Goal: Transaction & Acquisition: Purchase product/service

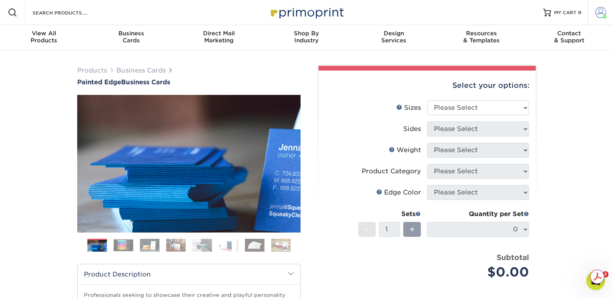
click at [598, 15] on span at bounding box center [600, 12] width 11 height 11
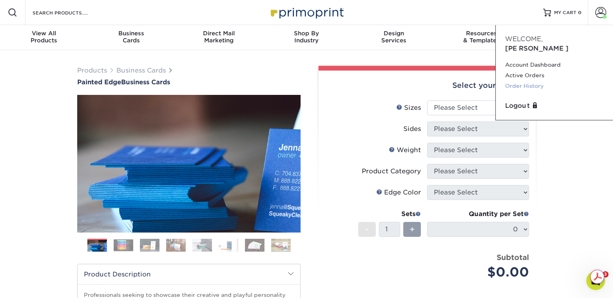
click at [519, 81] on link "Order History" at bounding box center [554, 86] width 98 height 11
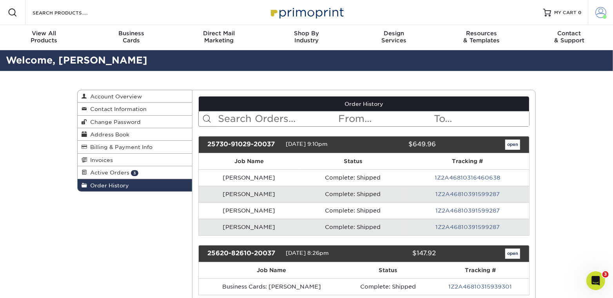
click at [596, 15] on span at bounding box center [600, 12] width 11 height 11
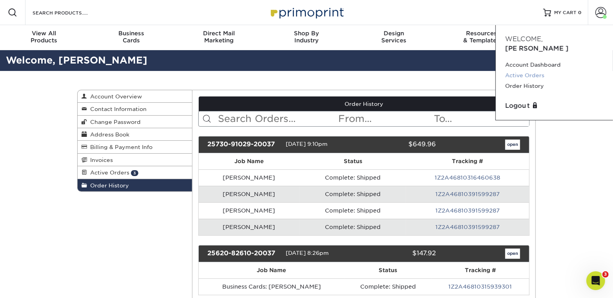
click at [534, 70] on link "Active Orders" at bounding box center [554, 75] width 98 height 11
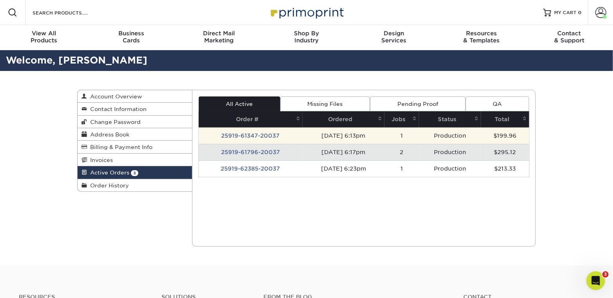
click at [264, 135] on td "25919-61347-20037" at bounding box center [251, 135] width 104 height 16
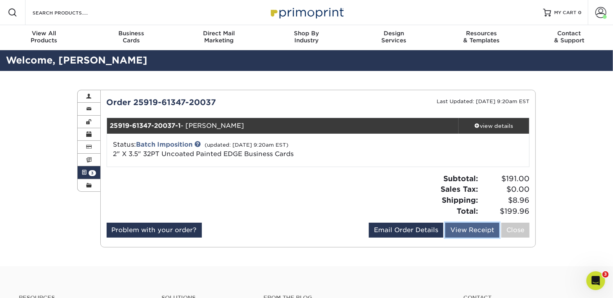
click at [454, 228] on link "View Receipt" at bounding box center [472, 229] width 54 height 15
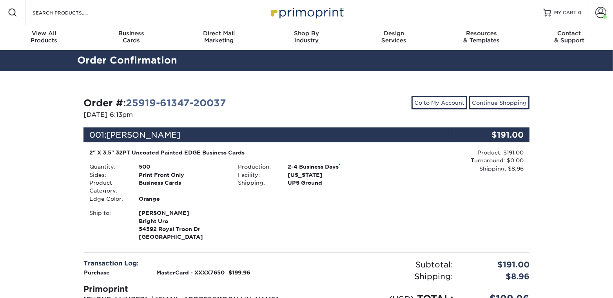
drag, startPoint x: 0, startPoint y: 0, endPoint x: 473, endPoint y: 234, distance: 527.4
click at [473, 234] on div "Product: $191.00 Turnaround: $0.00 Shipping: $8.96 Discount: - $0.00" at bounding box center [455, 195] width 148 height 94
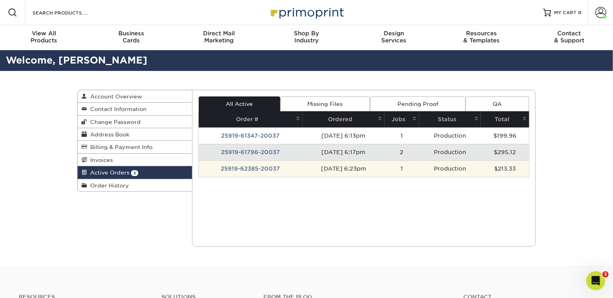
click at [340, 166] on td "[DATE] 6:23pm" at bounding box center [343, 168] width 82 height 16
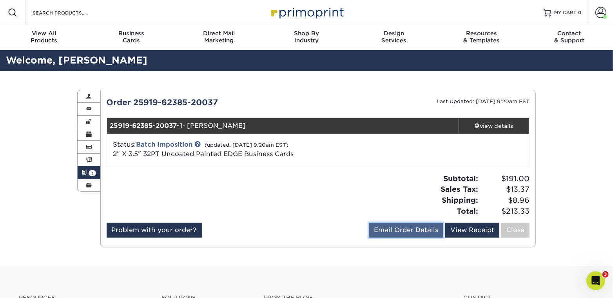
click at [421, 231] on link "Email Order Details" at bounding box center [406, 229] width 74 height 15
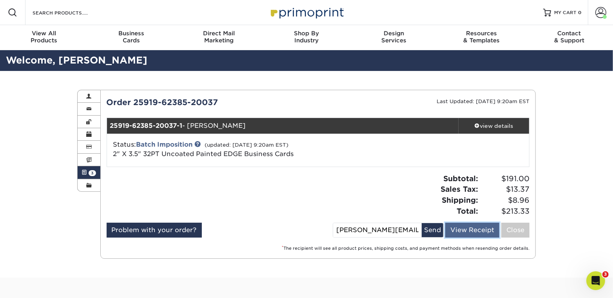
click at [466, 233] on link "View Receipt" at bounding box center [472, 229] width 54 height 15
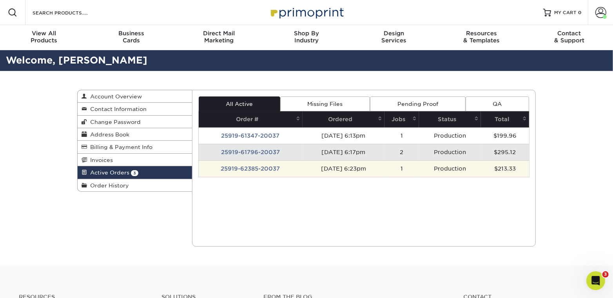
click at [343, 170] on td "[DATE] 6:23pm" at bounding box center [343, 168] width 82 height 16
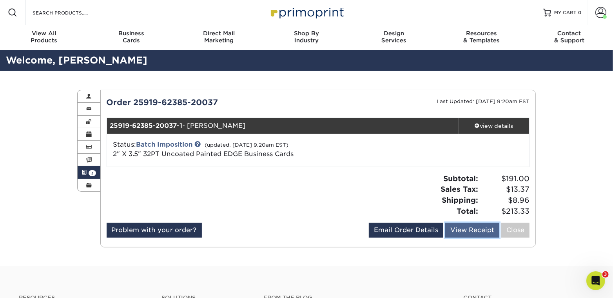
click at [467, 231] on link "View Receipt" at bounding box center [472, 229] width 54 height 15
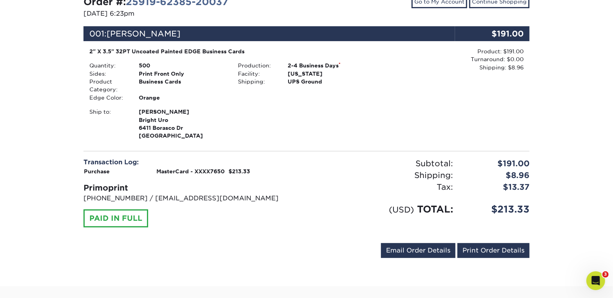
scroll to position [94, 0]
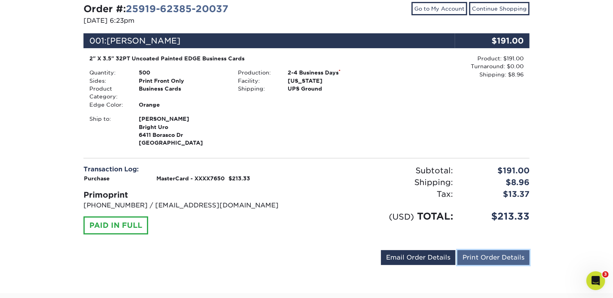
click at [491, 259] on link "Print Order Details" at bounding box center [493, 257] width 72 height 15
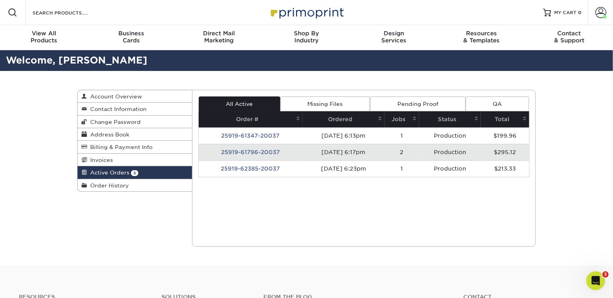
click at [239, 151] on td "25919-61796-20037" at bounding box center [251, 152] width 104 height 16
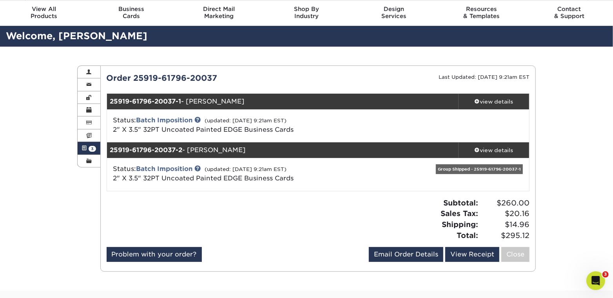
scroll to position [63, 0]
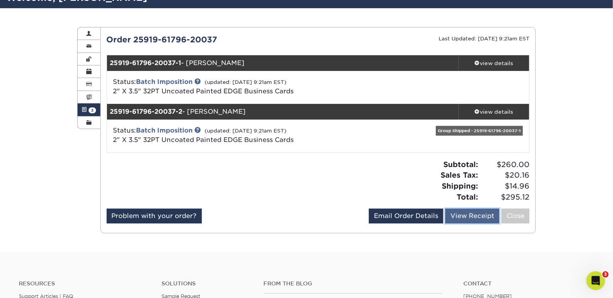
click at [477, 212] on link "View Receipt" at bounding box center [472, 215] width 54 height 15
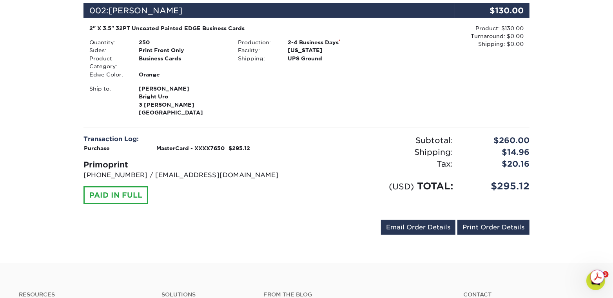
scroll to position [251, 0]
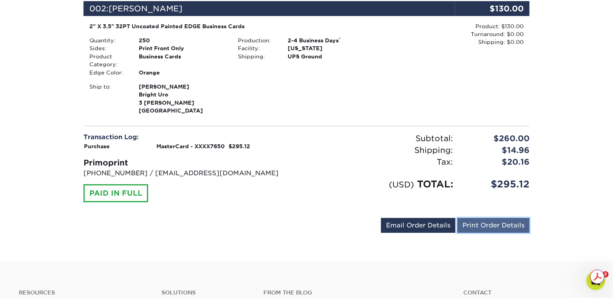
drag, startPoint x: 492, startPoint y: 227, endPoint x: 505, endPoint y: 254, distance: 29.8
click at [492, 227] on link "Print Order Details" at bounding box center [493, 225] width 72 height 15
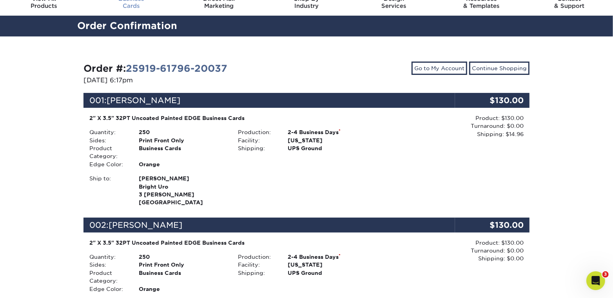
scroll to position [0, 0]
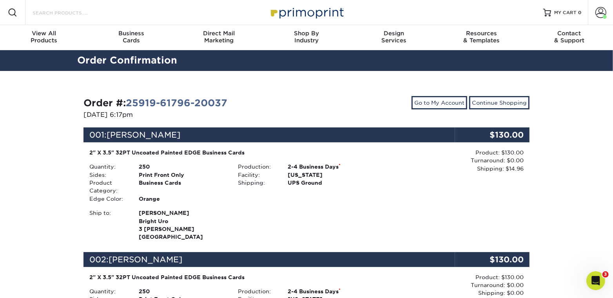
click at [66, 16] on input "Search Products" at bounding box center [70, 12] width 76 height 9
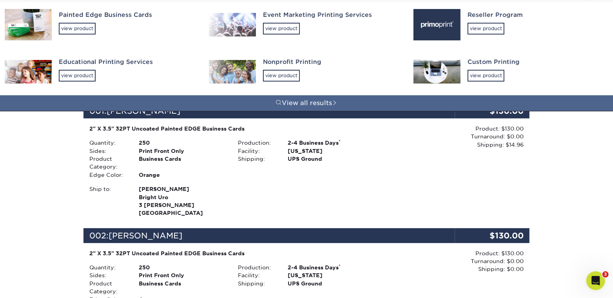
scroll to position [31, 0]
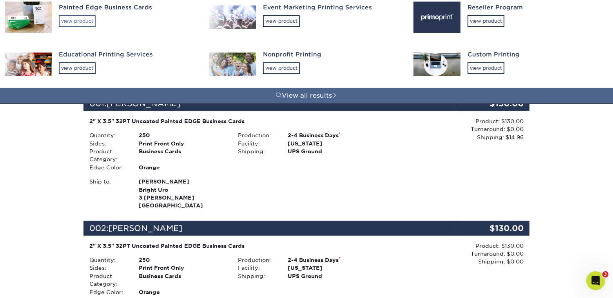
type input "pain"
click at [80, 21] on div "view product" at bounding box center [77, 21] width 37 height 12
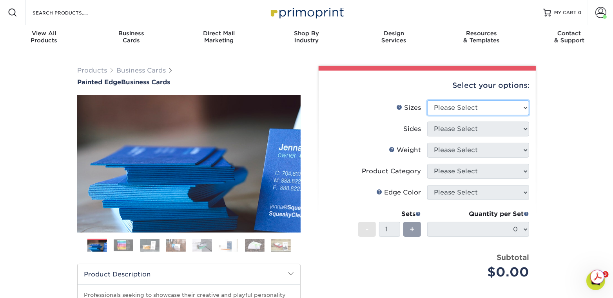
click at [488, 108] on select "Please Select 2" x 3.5" - Standard 2.125" x 3.375" - European 2.5" x 2.5" - Squ…" at bounding box center [478, 107] width 102 height 15
select select "2.00x3.50"
click at [427, 100] on select "Please Select 2" x 3.5" - Standard 2.125" x 3.375" - European 2.5" x 2.5" - Squ…" at bounding box center [478, 107] width 102 height 15
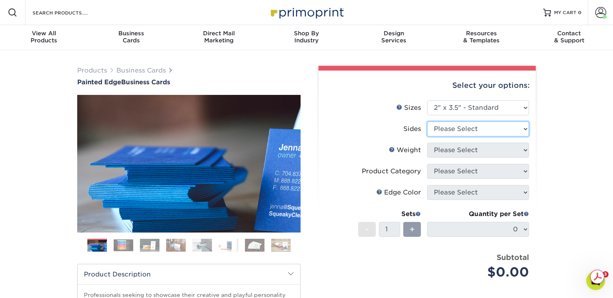
click at [485, 129] on select "Please Select Print Both Sides Print Front Only" at bounding box center [478, 128] width 102 height 15
select select "32d3c223-f82c-492b-b915-ba065a00862f"
click at [427, 121] on select "Please Select Print Both Sides Print Front Only" at bounding box center [478, 128] width 102 height 15
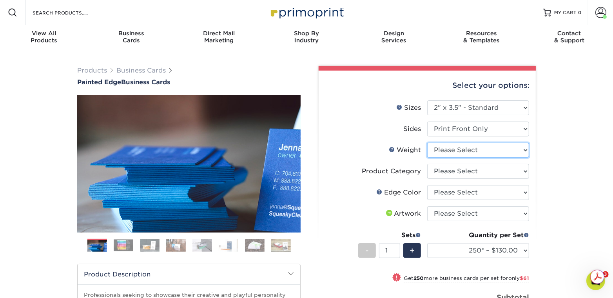
click at [495, 153] on select "Please Select 32PTUC" at bounding box center [478, 150] width 102 height 15
select select "32PTUC"
click at [427, 143] on select "Please Select 32PTUC" at bounding box center [478, 150] width 102 height 15
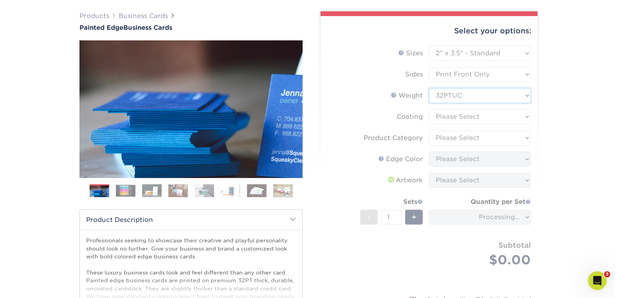
scroll to position [63, 0]
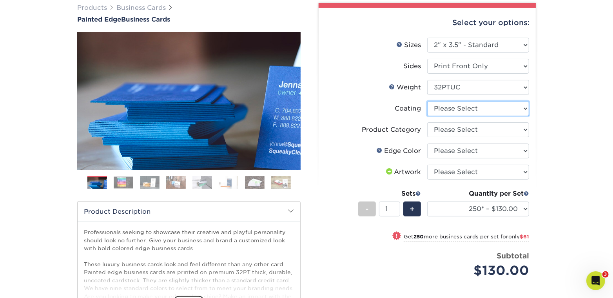
click at [477, 113] on select at bounding box center [478, 108] width 102 height 15
select select "3e7618de-abca-4bda-9f97-8b9129e913d8"
click at [427, 101] on select at bounding box center [478, 108] width 102 height 15
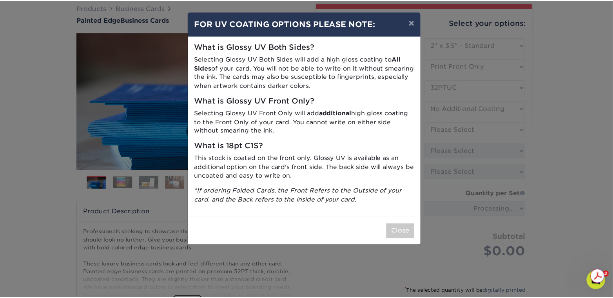
scroll to position [0, 0]
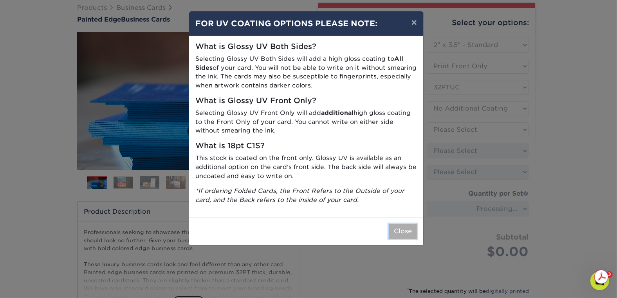
click at [410, 237] on button "Close" at bounding box center [403, 231] width 28 height 15
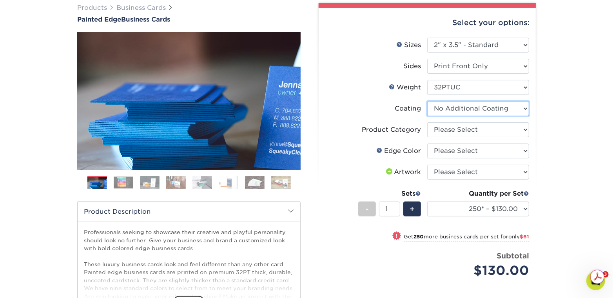
click at [491, 111] on select at bounding box center [478, 108] width 102 height 15
click at [580, 124] on div "Products Business Cards Painted Edge Business Cards Previous Next" at bounding box center [306, 199] width 613 height 424
click at [518, 130] on select "Please Select Business Cards" at bounding box center [478, 129] width 102 height 15
select select "3b5148f1-0588-4f88-a218-97bcfdce65c1"
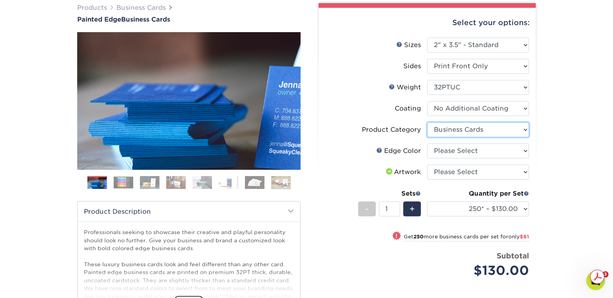
click at [427, 122] on select "Please Select Business Cards" at bounding box center [478, 129] width 102 height 15
click at [482, 152] on select "Please Select Charcoal Black Brown Blue Pearlescent Blue Pearlescent Gold Pearl…" at bounding box center [478, 150] width 102 height 15
select select "a1dd4f78-e5b3-498e-8232-956f7b80f10f"
click at [427, 143] on select "Please Select Charcoal Black Brown Blue Pearlescent Blue Pearlescent Gold Pearl…" at bounding box center [478, 150] width 102 height 15
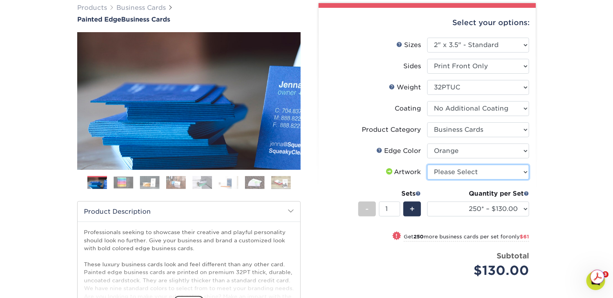
click at [501, 170] on select "Please Select I will upload files I need a design - $100" at bounding box center [478, 172] width 102 height 15
select select "upload"
click at [427, 165] on select "Please Select I will upload files I need a design - $100" at bounding box center [478, 172] width 102 height 15
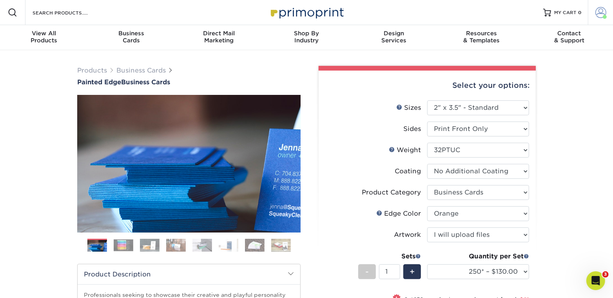
click at [600, 15] on span at bounding box center [600, 12] width 11 height 11
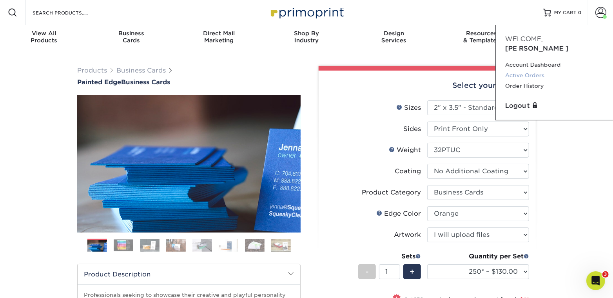
click at [528, 70] on link "Active Orders" at bounding box center [554, 75] width 98 height 11
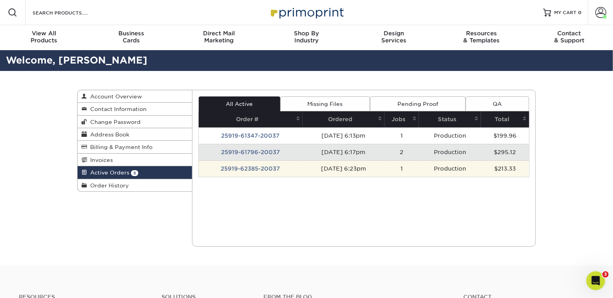
click at [348, 170] on td "[DATE] 6:23pm" at bounding box center [343, 168] width 82 height 16
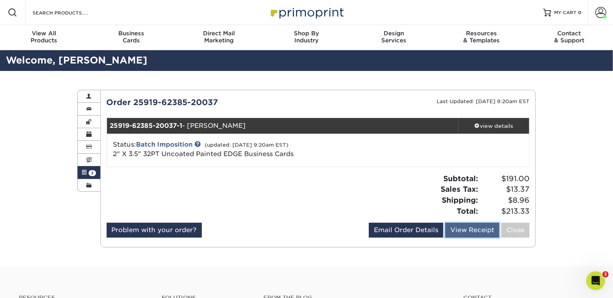
click at [474, 232] on link "View Receipt" at bounding box center [472, 229] width 54 height 15
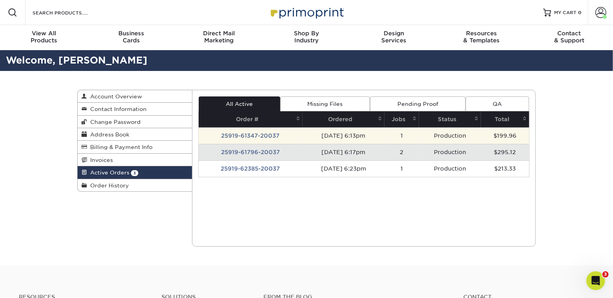
click at [358, 136] on td "[DATE] 6:13pm" at bounding box center [343, 135] width 82 height 16
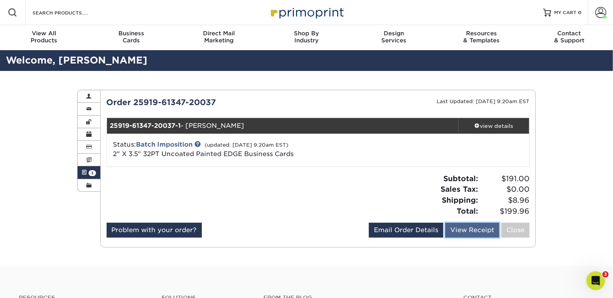
click at [479, 231] on link "View Receipt" at bounding box center [472, 229] width 54 height 15
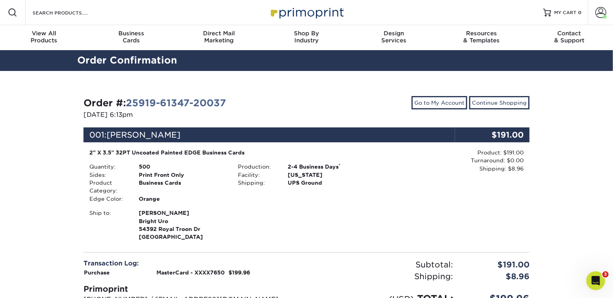
click at [148, 12] on div "Resources Menu Search Products Account Welcome, Derek Account Dashboard Active …" at bounding box center [306, 12] width 613 height 25
click at [60, 13] on input "Search Products" at bounding box center [70, 12] width 76 height 9
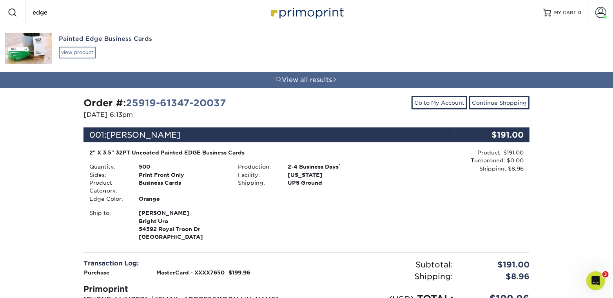
type input "edge"
click at [94, 51] on div "view product" at bounding box center [77, 53] width 37 height 12
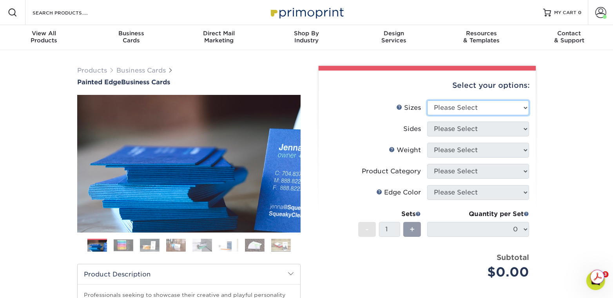
click at [441, 108] on select "Please Select 2" x 3.5" - Standard 2.125" x 3.375" - European 2.5" x 2.5" - Squ…" at bounding box center [478, 107] width 102 height 15
select select "2.00x3.50"
click at [427, 100] on select "Please Select 2" x 3.5" - Standard 2.125" x 3.375" - European 2.5" x 2.5" - Squ…" at bounding box center [478, 107] width 102 height 15
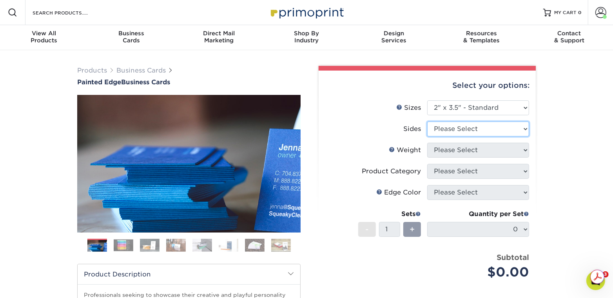
click at [453, 132] on select "Please Select Print Both Sides Print Front Only" at bounding box center [478, 128] width 102 height 15
select select "32d3c223-f82c-492b-b915-ba065a00862f"
click at [427, 121] on select "Please Select Print Both Sides Print Front Only" at bounding box center [478, 128] width 102 height 15
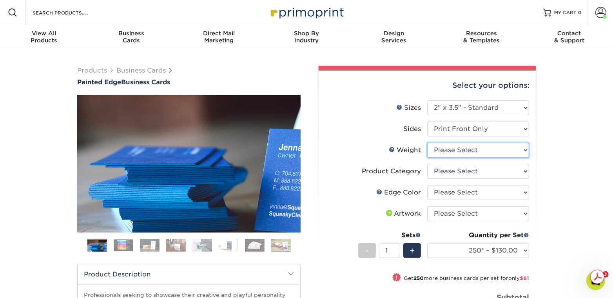
click at [459, 152] on select "Please Select 32PTUC" at bounding box center [478, 150] width 102 height 15
select select "32PTUC"
click at [427, 143] on select "Please Select 32PTUC" at bounding box center [478, 150] width 102 height 15
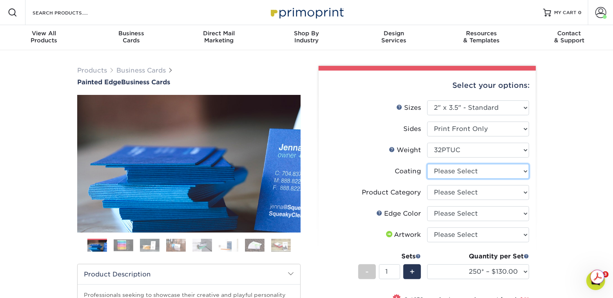
click at [455, 172] on select at bounding box center [478, 171] width 102 height 15
select select "3e7618de-abca-4bda-9f97-8b9129e913d8"
click at [427, 164] on select at bounding box center [478, 171] width 102 height 15
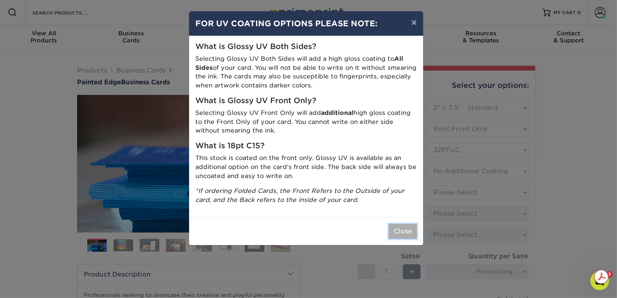
click at [409, 230] on button "Close" at bounding box center [403, 231] width 28 height 15
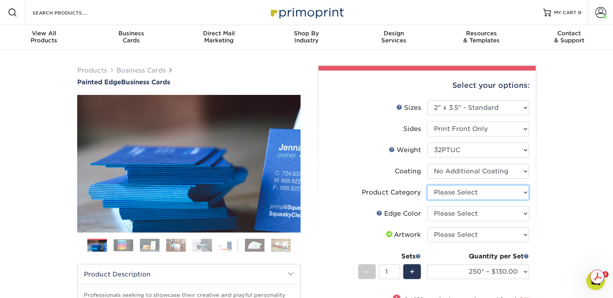
click at [454, 194] on select "Please Select Business Cards" at bounding box center [478, 192] width 102 height 15
select select "3b5148f1-0588-4f88-a218-97bcfdce65c1"
click at [427, 185] on select "Please Select Business Cards" at bounding box center [478, 192] width 102 height 15
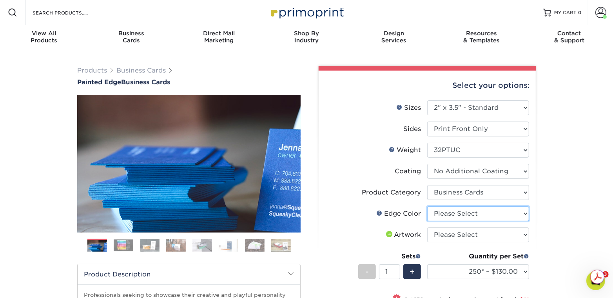
click at [451, 210] on select "Please Select Charcoal Black Brown Blue Pearlescent Blue Pearlescent Gold Pearl…" at bounding box center [478, 213] width 102 height 15
select select "a1dd4f78-e5b3-498e-8232-956f7b80f10f"
click at [427, 206] on select "Please Select Charcoal Black Brown Blue Pearlescent Blue Pearlescent Gold Pearl…" at bounding box center [478, 213] width 102 height 15
click at [473, 234] on select "Please Select I will upload files I need a design - $100" at bounding box center [478, 234] width 102 height 15
select select "upload"
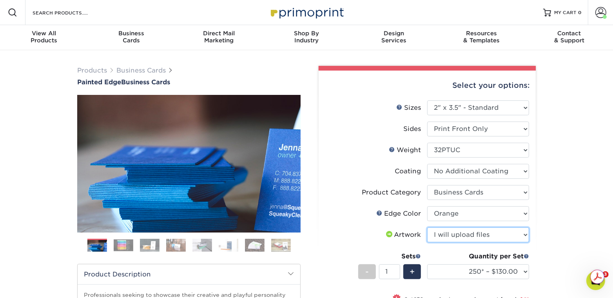
click at [427, 227] on select "Please Select I will upload files I need a design - $100" at bounding box center [478, 234] width 102 height 15
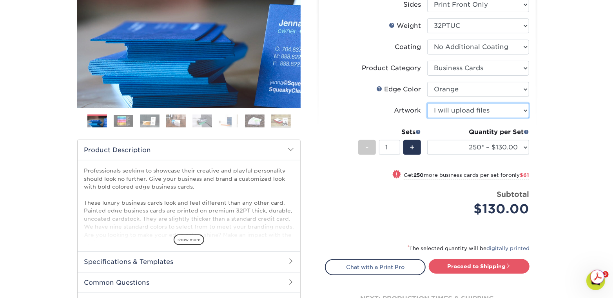
scroll to position [125, 0]
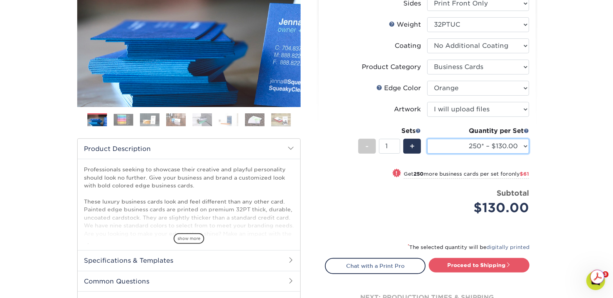
click at [524, 146] on select "250* – $130.00 500* – $191.00 1000* – $328.00" at bounding box center [478, 146] width 102 height 15
select select "500* – $191.00"
click at [427, 139] on select "250* – $130.00 500* – $191.00 1000* – $328.00" at bounding box center [478, 146] width 102 height 15
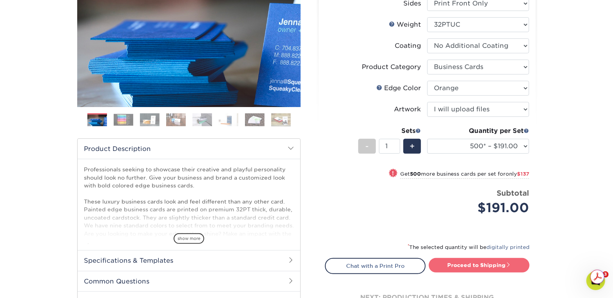
click at [465, 263] on link "Proceed to Shipping" at bounding box center [478, 265] width 101 height 14
type input "Set 1"
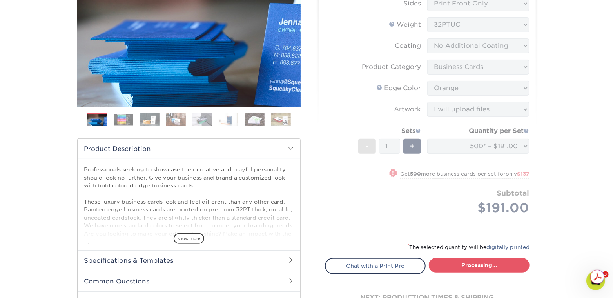
select select "9872b628-74d8-4ad4-a42e-dabeeb2f2070"
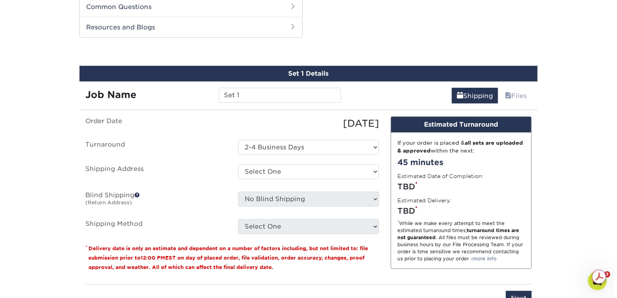
scroll to position [403, 0]
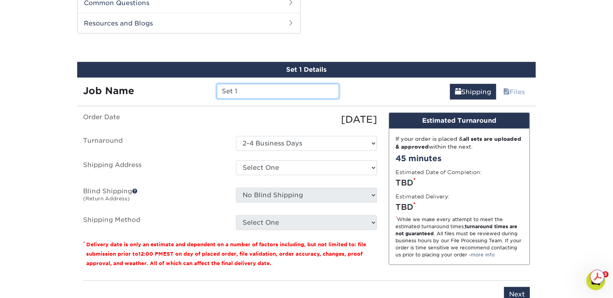
click at [298, 91] on input "Set 1" at bounding box center [278, 91] width 122 height 15
drag, startPoint x: 300, startPoint y: 93, endPoint x: 204, endPoint y: 92, distance: 95.6
click at [204, 92] on div "Job Name Set 1" at bounding box center [211, 91] width 268 height 15
paste input "[PERSON_NAME]"
type input "[PERSON_NAME]"
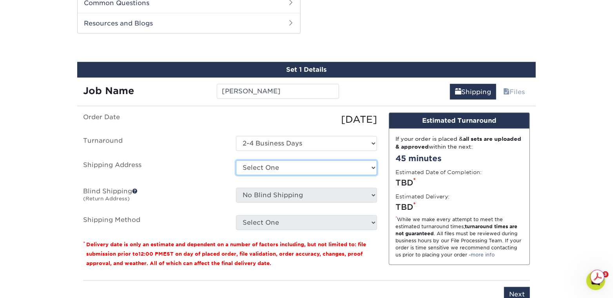
click at [297, 167] on select "Select One Ben Abramowitz Home Bright Uro HQ Chris Runkle Home Derek Herrera Ho…" at bounding box center [306, 167] width 141 height 15
select select "newaddress"
click at [236, 160] on select "Select One Ben Abramowitz Home Bright Uro HQ Chris Runkle Home Derek Herrera Ho…" at bounding box center [306, 167] width 141 height 15
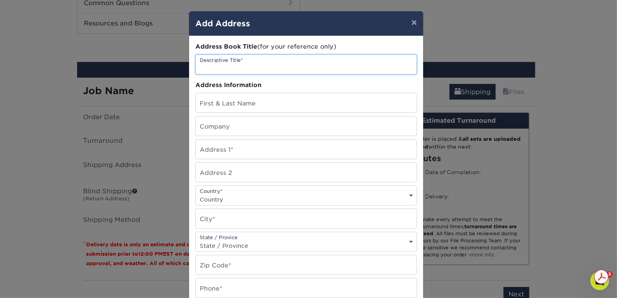
click at [253, 68] on input "text" at bounding box center [306, 64] width 221 height 19
paste input "[PERSON_NAME]"
type input "[PERSON_NAME]"
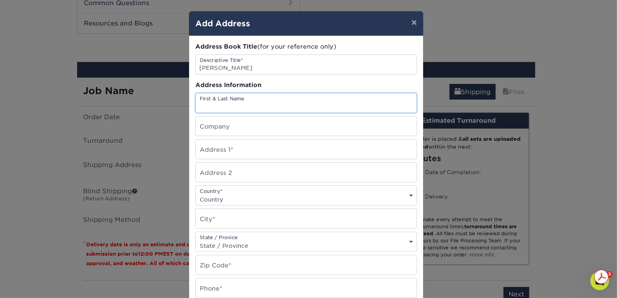
click at [244, 107] on input "text" at bounding box center [306, 102] width 221 height 19
paste input "[PERSON_NAME]"
type input "[PERSON_NAME]"
click at [246, 129] on input "text" at bounding box center [306, 125] width 221 height 19
type input "Bright Uro"
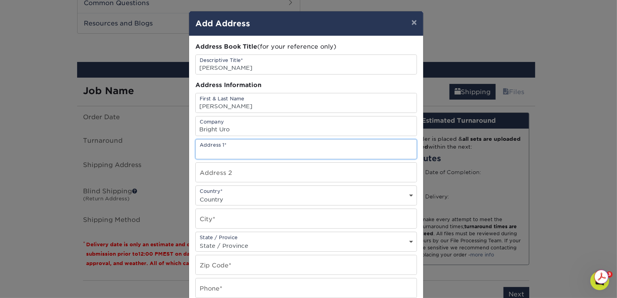
click at [243, 148] on input "text" at bounding box center [306, 148] width 221 height 19
paste input "10222 North 108th Place"
type input "10222 North 108th Place"
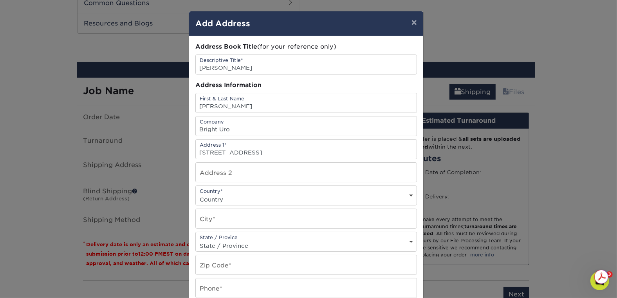
click at [255, 201] on select "Country United States Canada ----------------------------- Afghanistan Albania …" at bounding box center [306, 198] width 221 height 11
select select "US"
click at [196, 193] on select "Country United States Canada ----------------------------- Afghanistan Albania …" at bounding box center [306, 198] width 221 height 11
click at [253, 219] on input "text" at bounding box center [306, 218] width 221 height 19
paste input "Scottsdale, AZ 85259"
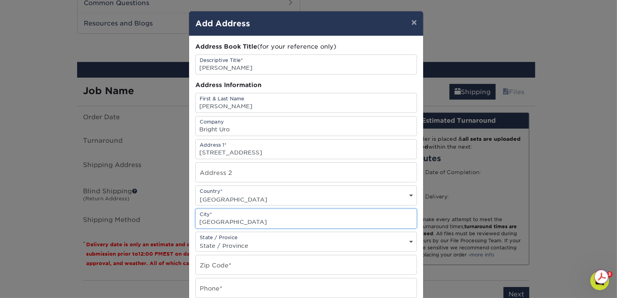
drag, startPoint x: 265, startPoint y: 221, endPoint x: 243, endPoint y: 217, distance: 22.2
click at [243, 217] on input "Scottsdale, AZ 85259" at bounding box center [306, 218] width 221 height 19
type input "Scottsdale"
click at [239, 246] on select "State / Province Alabama Alaska Arizona Arkansas California Colorado Connecticu…" at bounding box center [306, 245] width 221 height 11
select select "AZ"
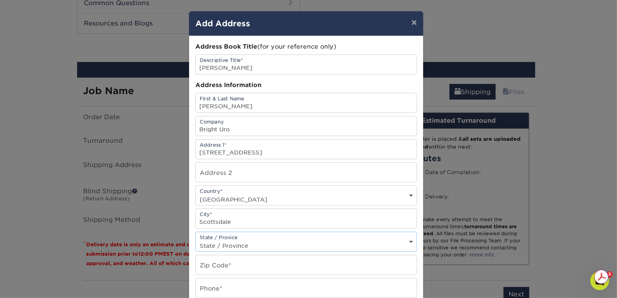
click at [196, 240] on select "State / Province Alabama Alaska Arizona Arkansas California Colorado Connecticu…" at bounding box center [306, 245] width 221 height 11
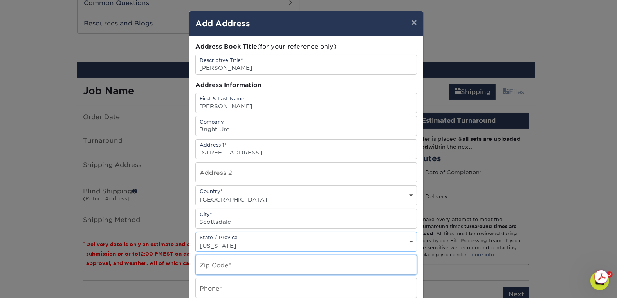
click at [233, 261] on input "text" at bounding box center [306, 264] width 221 height 19
paste input "85259"
type input "85259"
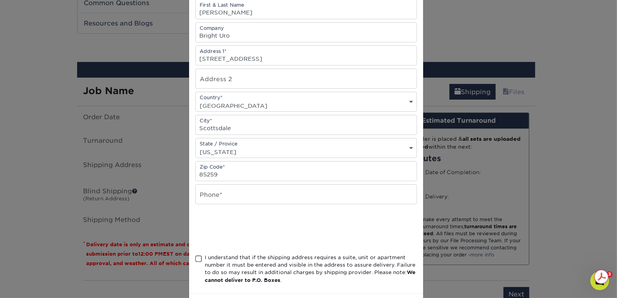
scroll to position [94, 0]
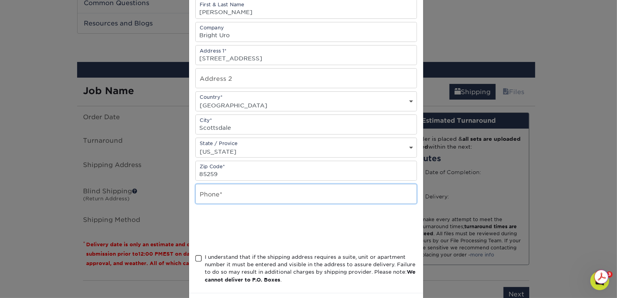
click at [248, 194] on input "text" at bounding box center [306, 193] width 221 height 19
paste input "(480) 772-2460"
type input "(480) 772-2460"
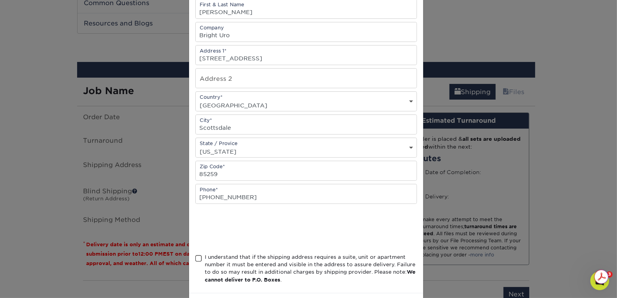
click at [196, 258] on span at bounding box center [198, 258] width 7 height 7
click at [0, 0] on input "I understand that if the shipping address requires a suite, unit or apartment n…" at bounding box center [0, 0] width 0 height 0
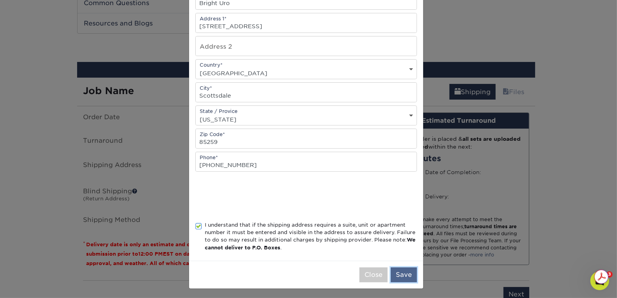
click at [408, 271] on button "Save" at bounding box center [404, 274] width 26 height 15
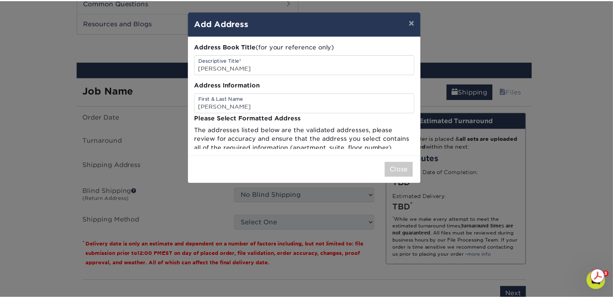
scroll to position [0, 0]
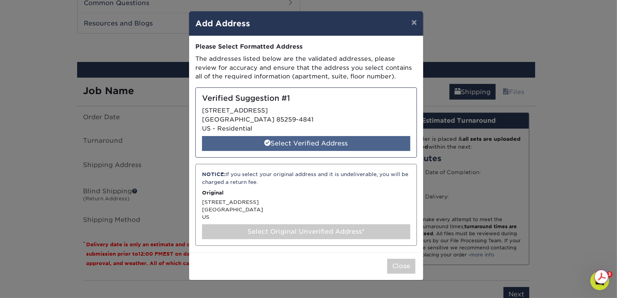
click at [293, 145] on div "Select Verified Address" at bounding box center [306, 143] width 208 height 15
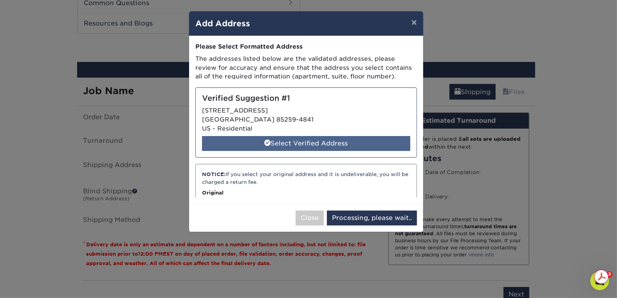
select select "286210"
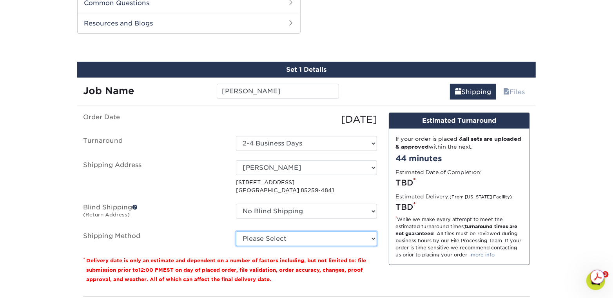
click at [365, 237] on select "Please Select Ground Shipping (+$8.96) 3 Day Shipping Service (+$20.29) 2 Day A…" at bounding box center [306, 238] width 141 height 15
select select "03"
click at [236, 231] on select "Please Select Ground Shipping (+$8.96) 3 Day Shipping Service (+$20.29) 2 Day A…" at bounding box center [306, 238] width 141 height 15
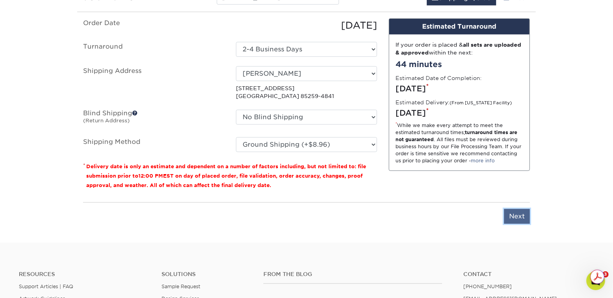
click at [512, 210] on input "Next" at bounding box center [517, 216] width 26 height 15
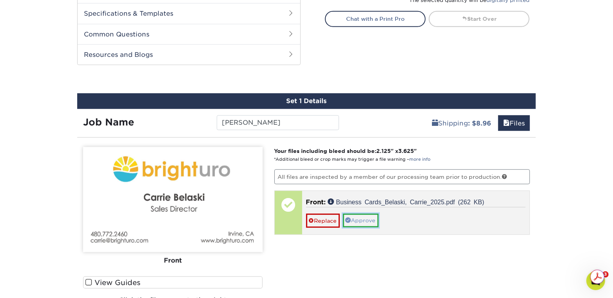
click at [366, 220] on link "Approve" at bounding box center [361, 219] width 36 height 13
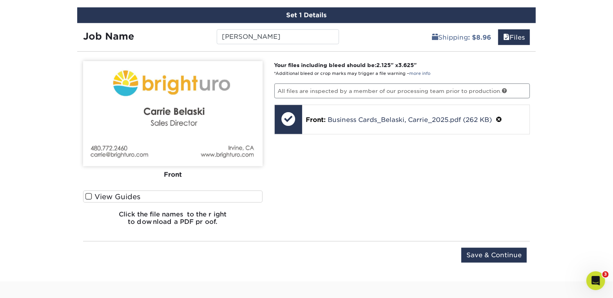
scroll to position [591, 0]
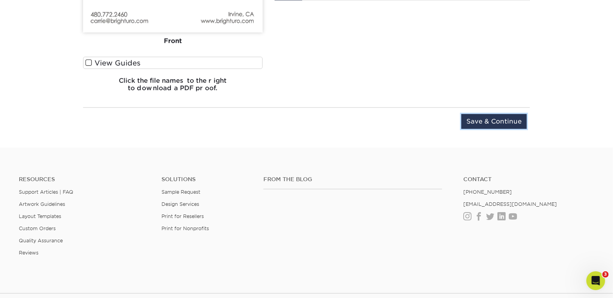
drag, startPoint x: 505, startPoint y: 123, endPoint x: 565, endPoint y: 114, distance: 60.7
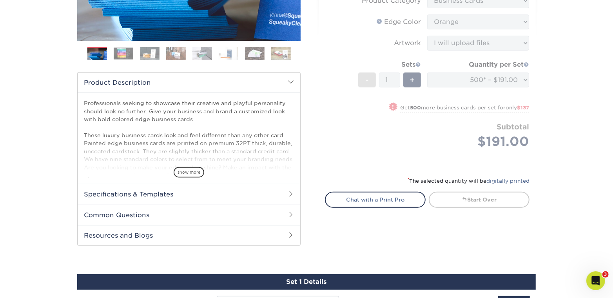
scroll to position [184, 0]
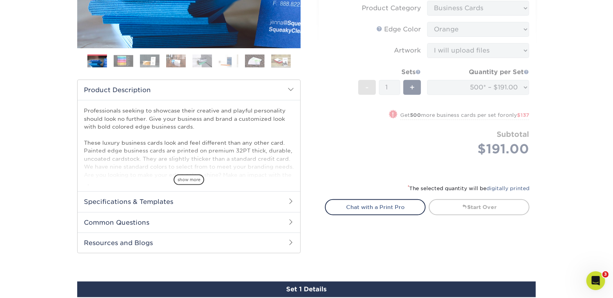
click at [521, 89] on form "Sizes Help Sizes Please Select 2" x 3.5" - Standard 2.125" x 3.375" - European …" at bounding box center [427, 45] width 204 height 258
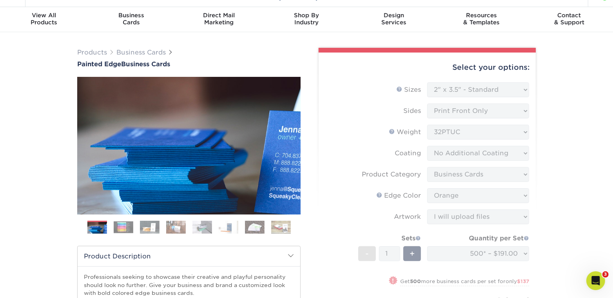
scroll to position [0, 0]
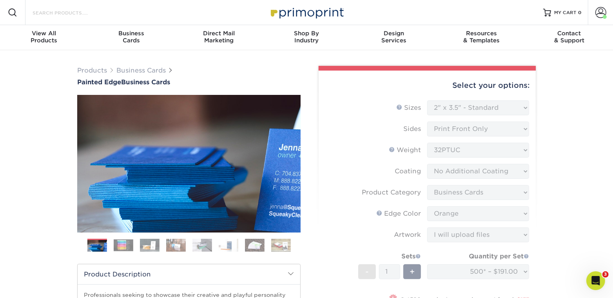
click at [58, 12] on input "Search Products" at bounding box center [70, 12] width 76 height 9
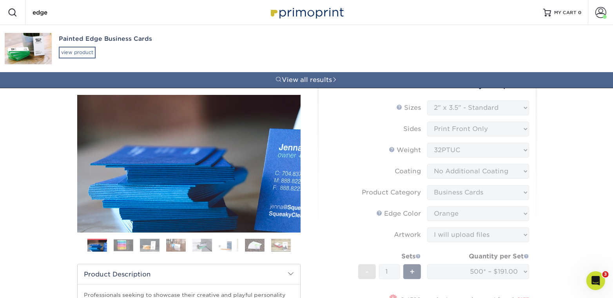
type input "edge"
click at [74, 48] on div "view product" at bounding box center [77, 53] width 37 height 12
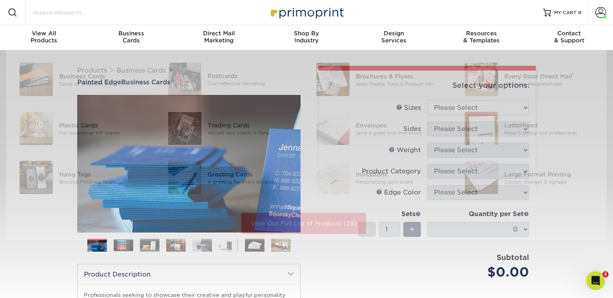
click at [78, 10] on input "Search Products" at bounding box center [70, 12] width 76 height 9
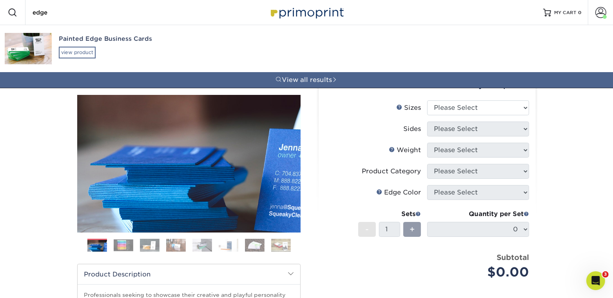
type input "edge"
click at [89, 54] on div "view product" at bounding box center [77, 53] width 37 height 12
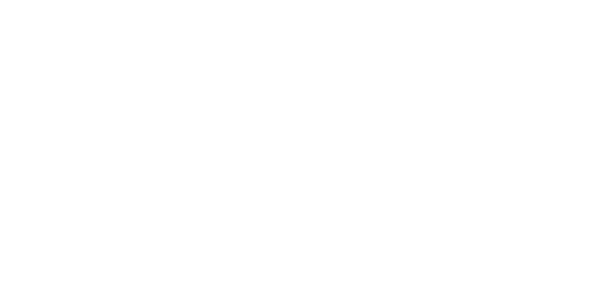
click at [484, 106] on select "Please Select 2" x 3.5" - Standard 2.125" x 3.375" - European 2.5" x 2.5" - Squ…" at bounding box center [478, 107] width 102 height 15
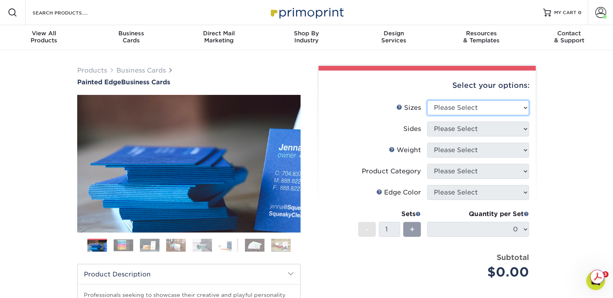
select select "2.00x3.50"
click at [427, 100] on select "Please Select 2" x 3.5" - Standard 2.125" x 3.375" - European 2.5" x 2.5" - Squ…" at bounding box center [478, 107] width 102 height 15
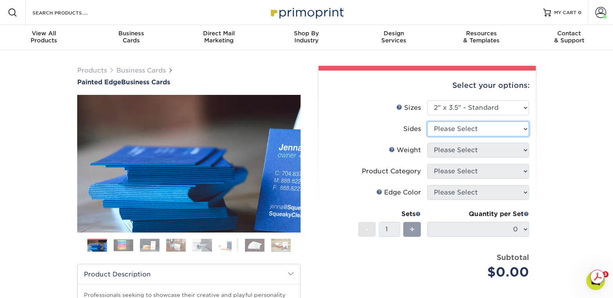
click at [463, 128] on select "Please Select Print Both Sides Print Front Only" at bounding box center [478, 128] width 102 height 15
select select "32d3c223-f82c-492b-b915-ba065a00862f"
click at [427, 121] on select "Please Select Print Both Sides Print Front Only" at bounding box center [478, 128] width 102 height 15
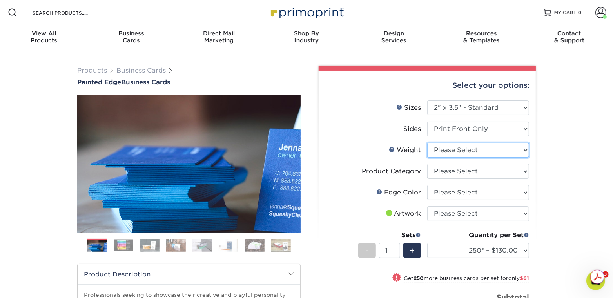
click at [446, 152] on select "Please Select 32PTUC" at bounding box center [478, 150] width 102 height 15
select select "32PTUC"
click at [427, 143] on select "Please Select 32PTUC" at bounding box center [478, 150] width 102 height 15
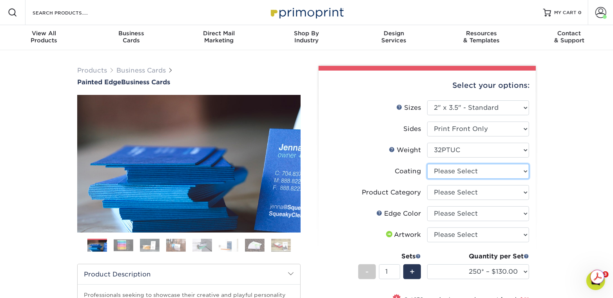
click at [449, 172] on select at bounding box center [478, 171] width 102 height 15
select select "3e7618de-abca-4bda-9f97-8b9129e913d8"
click at [427, 164] on select at bounding box center [478, 171] width 102 height 15
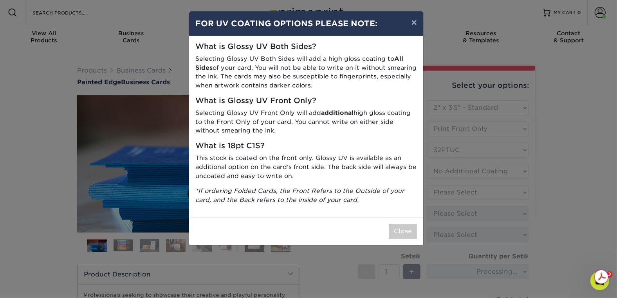
click at [362, 172] on p "This stock is coated on the front only. Glossy UV is available as an additional…" at bounding box center [306, 167] width 222 height 27
click at [403, 238] on button "Close" at bounding box center [403, 231] width 28 height 15
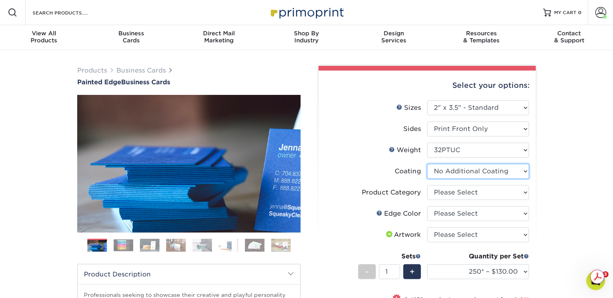
click at [459, 173] on select at bounding box center [478, 171] width 102 height 15
click at [427, 164] on select at bounding box center [478, 171] width 102 height 15
click at [457, 194] on select "Please Select Business Cards" at bounding box center [478, 192] width 102 height 15
select select "3b5148f1-0588-4f88-a218-97bcfdce65c1"
click at [427, 185] on select "Please Select Business Cards" at bounding box center [478, 192] width 102 height 15
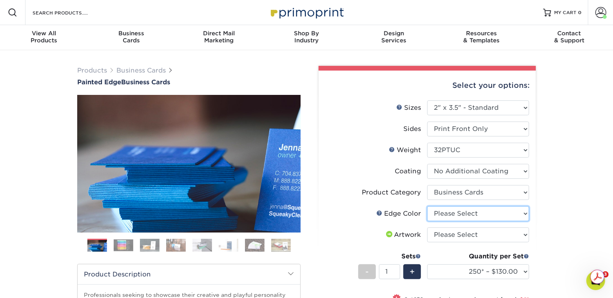
click at [454, 214] on select "Please Select Charcoal Black Brown Blue Pearlescent Blue Pearlescent Gold Pearl…" at bounding box center [478, 213] width 102 height 15
select select "a1dd4f78-e5b3-498e-8232-956f7b80f10f"
click at [427, 206] on select "Please Select Charcoal Black Brown Blue Pearlescent Blue Pearlescent Gold Pearl…" at bounding box center [478, 213] width 102 height 15
click at [453, 234] on select "Please Select I will upload files I need a design - $100" at bounding box center [478, 234] width 102 height 15
select select "upload"
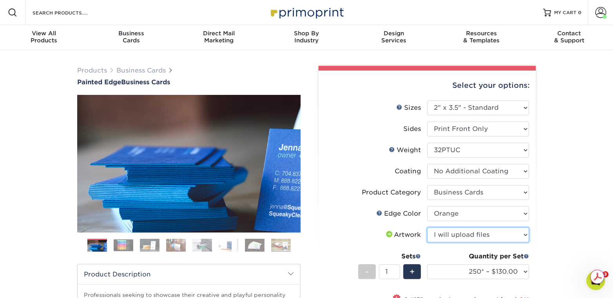
click at [427, 227] on select "Please Select I will upload files I need a design - $100" at bounding box center [478, 234] width 102 height 15
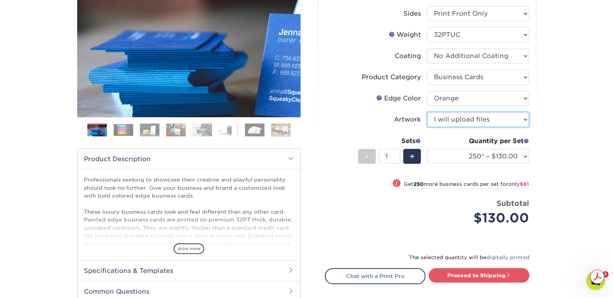
scroll to position [125, 0]
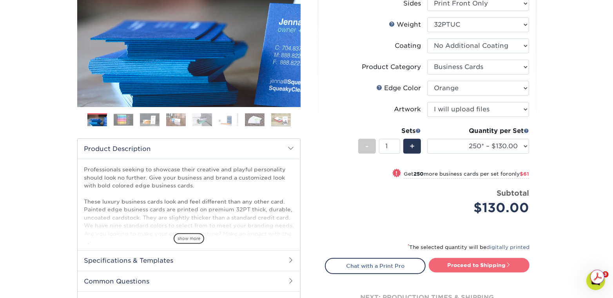
click at [462, 266] on link "Proceed to Shipping" at bounding box center [478, 265] width 101 height 14
type input "Set 1"
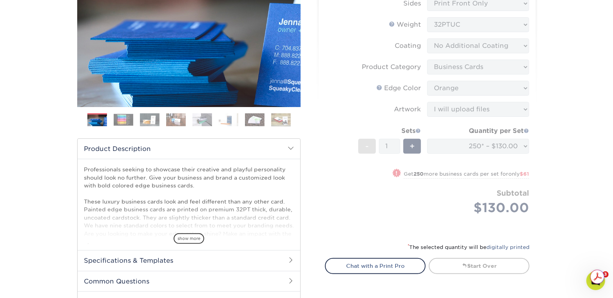
select select "ed4717bc-0ce6-4244-a868-d2c62478a03d"
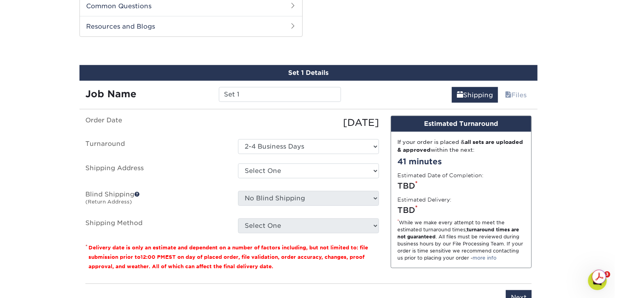
scroll to position [403, 0]
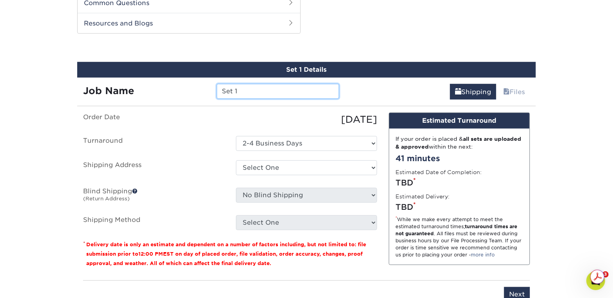
click at [251, 91] on input "Set 1" at bounding box center [278, 91] width 122 height 15
drag, startPoint x: 252, startPoint y: 90, endPoint x: 176, endPoint y: 91, distance: 76.0
click at [176, 89] on div "Job Name Set 1" at bounding box center [211, 91] width 268 height 15
paste input "[PERSON_NAME]"
type input "[PERSON_NAME]"
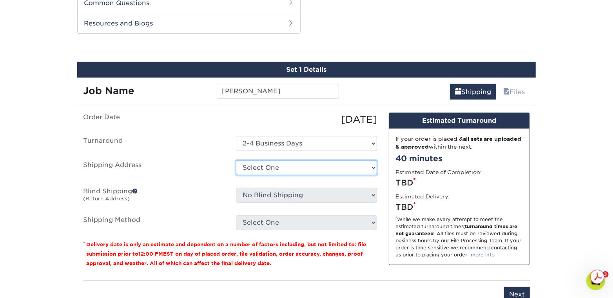
click at [281, 163] on select "Select One Ben Abramowitz Home Bright Uro HQ Carrie Belaski Chris Runkle Home D…" at bounding box center [306, 167] width 141 height 15
select select "newaddress"
click at [236, 160] on select "Select One Ben Abramowitz Home Bright Uro HQ Carrie Belaski Chris Runkle Home D…" at bounding box center [306, 167] width 141 height 15
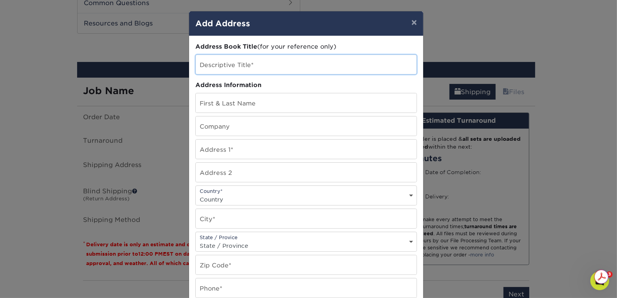
click at [251, 65] on input "text" at bounding box center [306, 64] width 221 height 19
paste input "[PERSON_NAME]"
type input "[PERSON_NAME]"
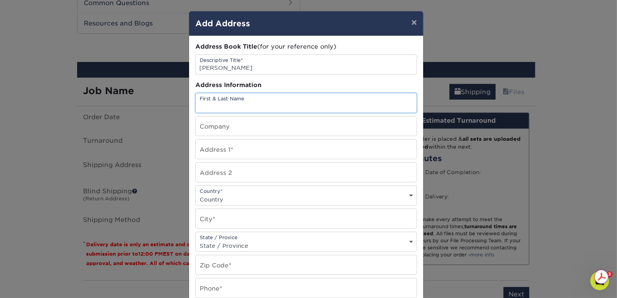
click at [215, 101] on input "text" at bounding box center [306, 102] width 221 height 19
paste input "[PERSON_NAME]"
type input "[PERSON_NAME]"
click at [217, 130] on input "text" at bounding box center [306, 125] width 221 height 19
type input "Bright Uro"
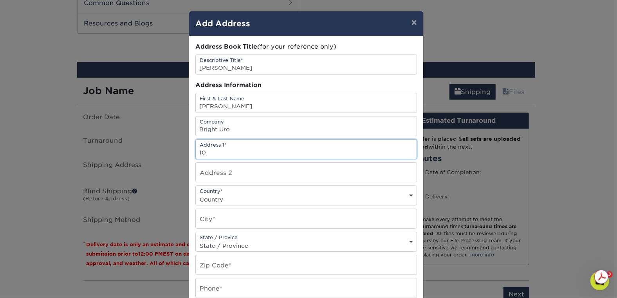
type input "10222 North 108th Place"
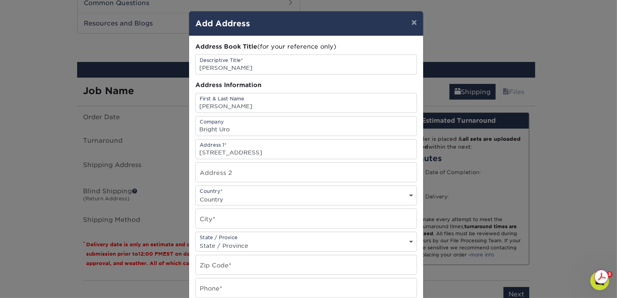
select select "US"
type input "Scottsdale"
select select "AZ"
type input "85259"
type input "4807722460"
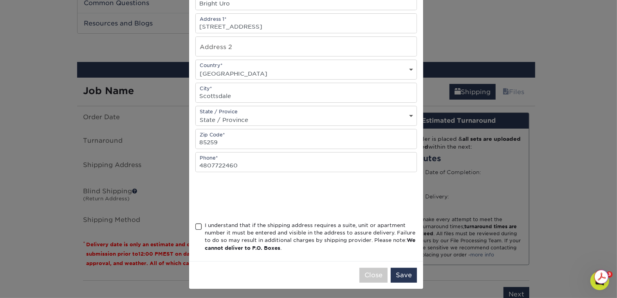
scroll to position [126, 0]
click at [198, 224] on span at bounding box center [198, 225] width 7 height 7
click at [0, 0] on input "I understand that if the shipping address requires a suite, unit or apartment n…" at bounding box center [0, 0] width 0 height 0
click at [407, 276] on button "Save" at bounding box center [404, 274] width 26 height 15
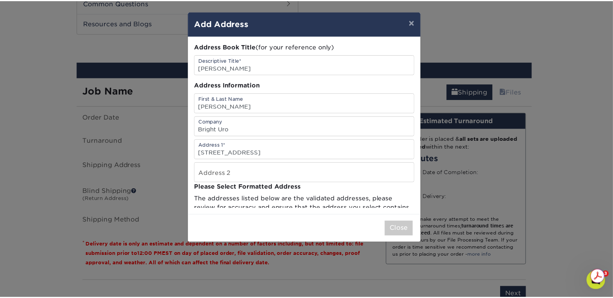
scroll to position [0, 0]
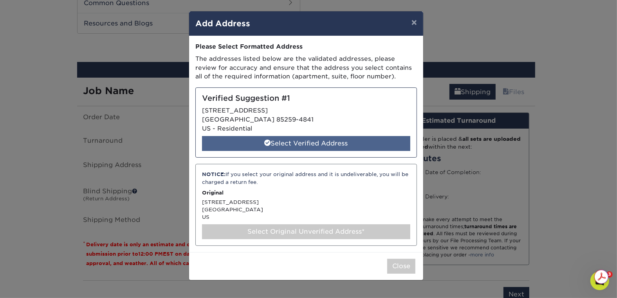
click at [287, 144] on div "Select Verified Address" at bounding box center [306, 143] width 208 height 15
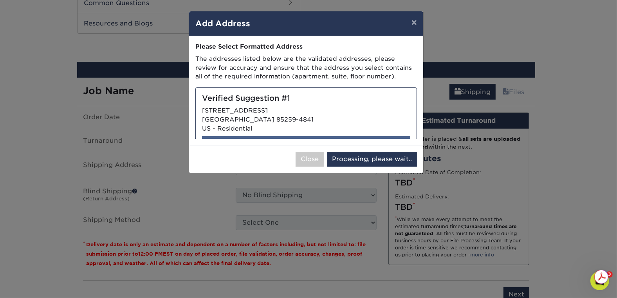
select select "286211"
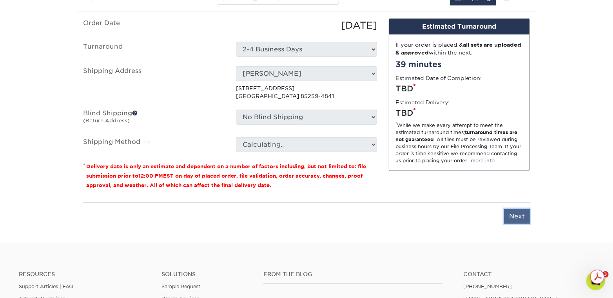
click at [523, 213] on input "Next" at bounding box center [517, 216] width 26 height 15
type input "Next"
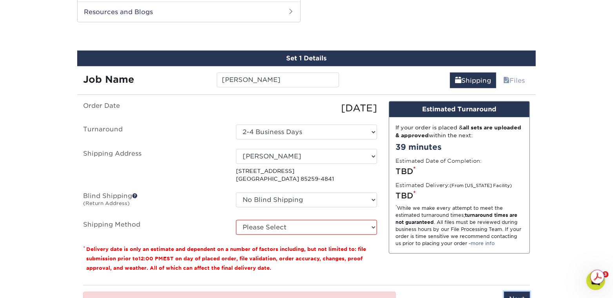
scroll to position [435, 0]
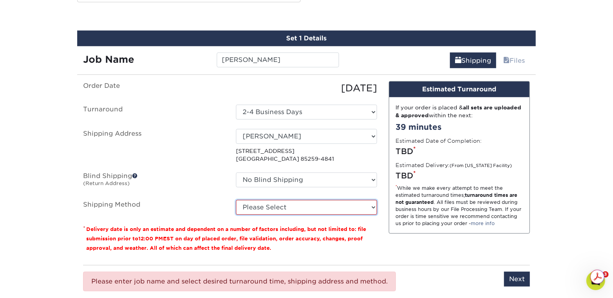
click at [299, 209] on select "Please Select Ground Shipping (+$7.84) 3 Day Shipping Service (+$20.06) 2 Day A…" at bounding box center [306, 207] width 141 height 15
select select "03"
click at [236, 200] on select "Please Select Ground Shipping (+$7.84) 3 Day Shipping Service (+$20.06) 2 Day A…" at bounding box center [306, 207] width 141 height 15
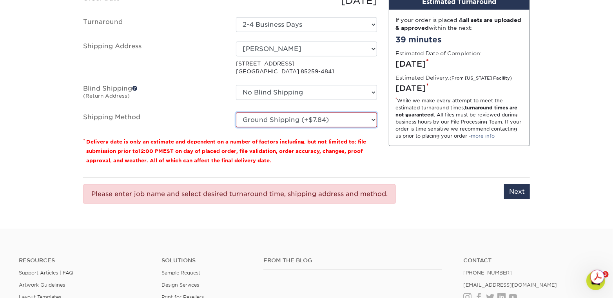
scroll to position [497, 0]
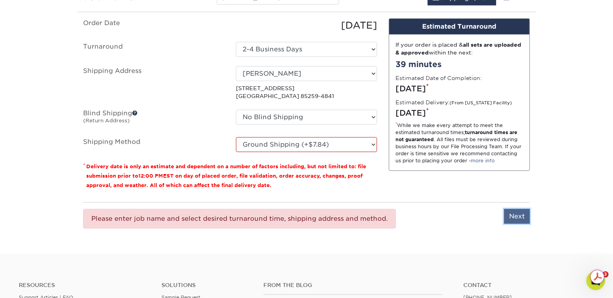
click at [524, 215] on input "Next" at bounding box center [517, 216] width 26 height 15
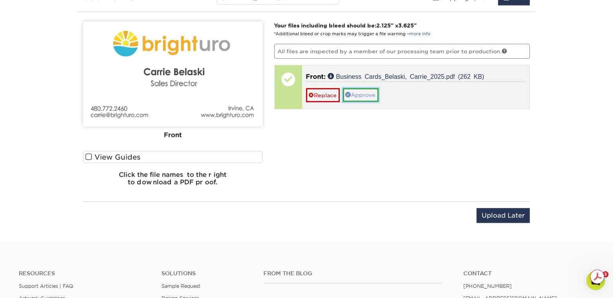
click at [364, 96] on link "Approve" at bounding box center [361, 94] width 36 height 13
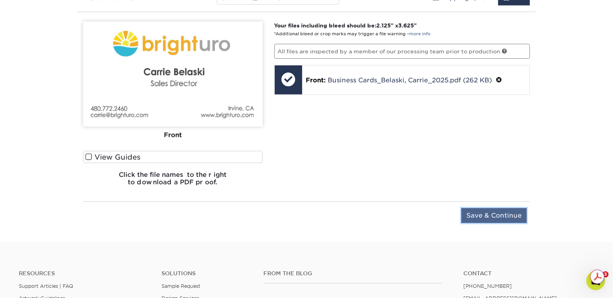
click at [482, 217] on input "Save & Continue" at bounding box center [493, 215] width 65 height 15
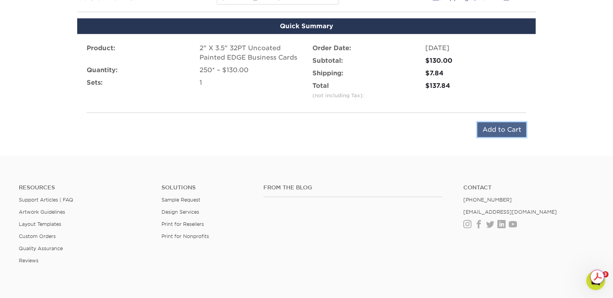
click at [496, 125] on input "Add to Cart" at bounding box center [501, 129] width 49 height 15
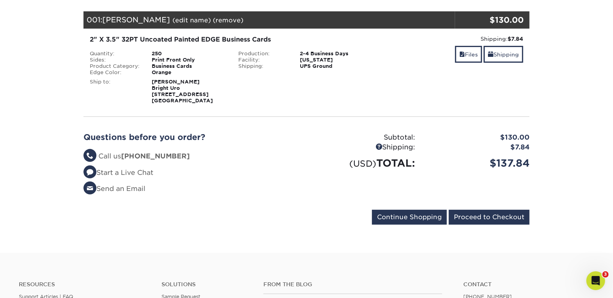
scroll to position [125, 0]
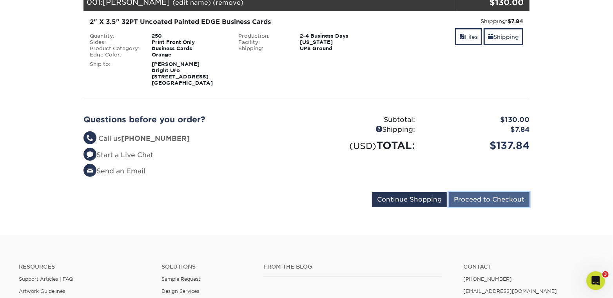
click at [497, 201] on input "Proceed to Checkout" at bounding box center [488, 199] width 81 height 15
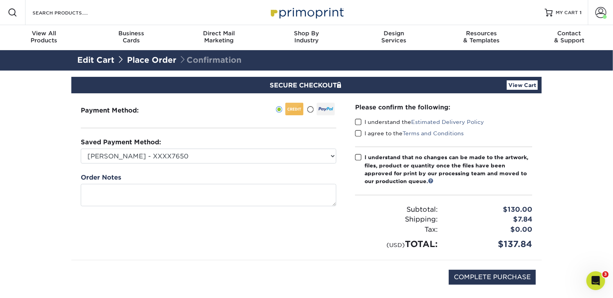
click at [358, 121] on span at bounding box center [358, 121] width 7 height 7
click at [0, 0] on input "I understand the Estimated Delivery Policy" at bounding box center [0, 0] width 0 height 0
click at [357, 132] on span at bounding box center [358, 133] width 7 height 7
click at [0, 0] on input "I agree to the Terms and Conditions" at bounding box center [0, 0] width 0 height 0
click at [354, 159] on div "Please confirm the following: I understand the Estimated Delivery Policy I agre…" at bounding box center [443, 176] width 196 height 166
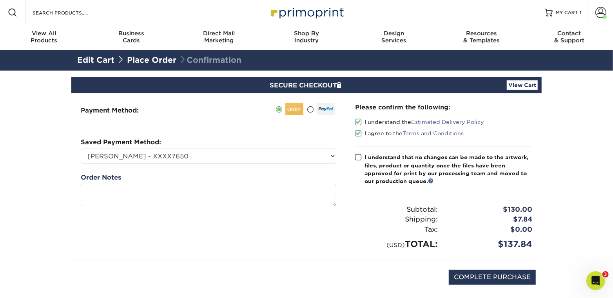
click at [358, 155] on span at bounding box center [358, 157] width 7 height 7
click at [0, 0] on input "I understand that no changes can be made to the artwork, files, product or quan…" at bounding box center [0, 0] width 0 height 0
click at [479, 276] on input "COMPLETE PURCHASE" at bounding box center [491, 276] width 87 height 15
type input "PROCESSING, PLEASE WAIT..."
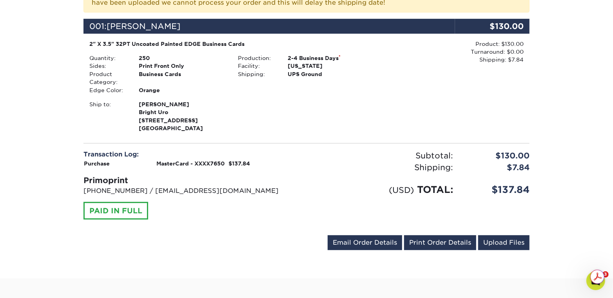
scroll to position [219, 0]
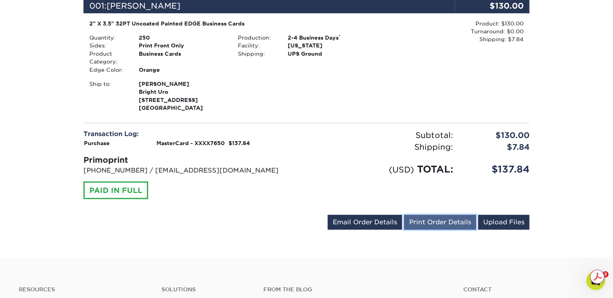
click at [447, 222] on link "Print Order Details" at bounding box center [440, 222] width 72 height 15
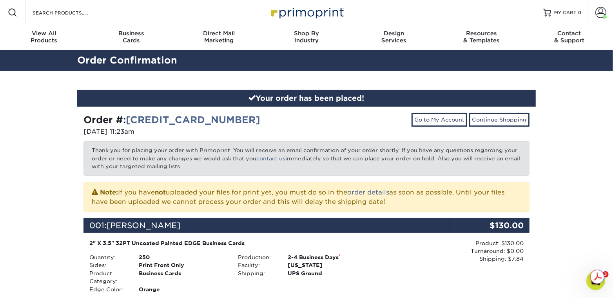
scroll to position [0, 0]
click at [73, 13] on input "Search Products" at bounding box center [70, 12] width 76 height 9
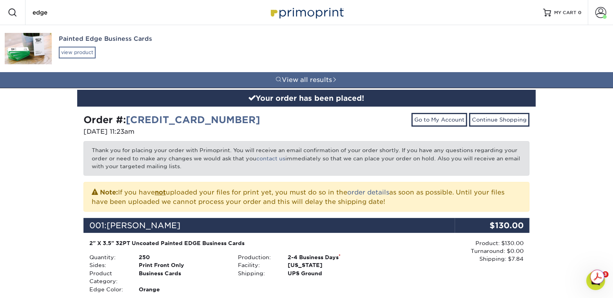
type input "edge"
click at [82, 53] on div "view product" at bounding box center [77, 53] width 37 height 12
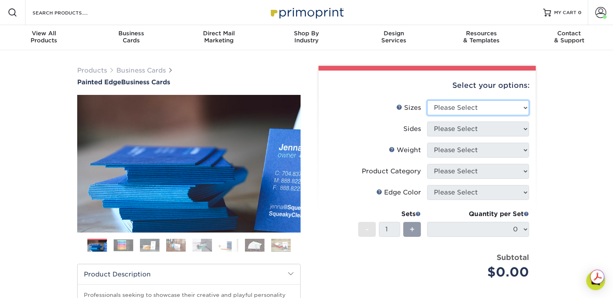
click at [494, 112] on select "Please Select 2" x 3.5" - Standard 2.125" x 3.375" - European 2.5" x 2.5" - Squ…" at bounding box center [478, 107] width 102 height 15
select select "2.00x3.50"
click at [427, 100] on select "Please Select 2" x 3.5" - Standard 2.125" x 3.375" - European 2.5" x 2.5" - Squ…" at bounding box center [478, 107] width 102 height 15
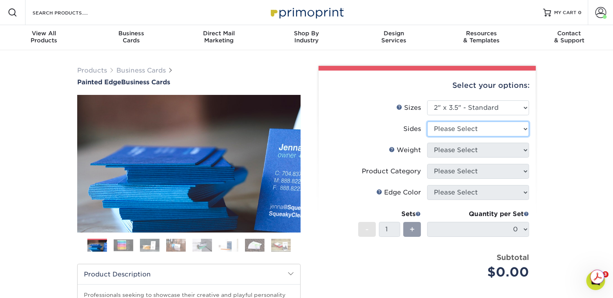
click at [474, 131] on select "Please Select Print Both Sides Print Front Only" at bounding box center [478, 128] width 102 height 15
select select "32d3c223-f82c-492b-b915-ba065a00862f"
click at [427, 121] on select "Please Select Print Both Sides Print Front Only" at bounding box center [478, 128] width 102 height 15
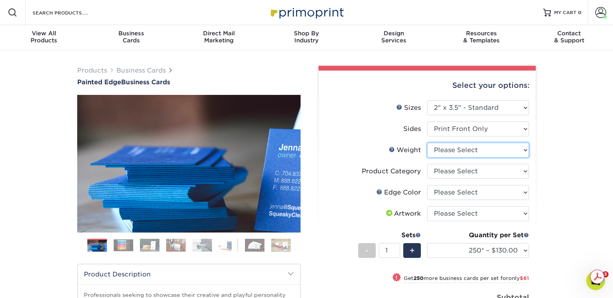
click at [463, 152] on select "Please Select 32PTUC" at bounding box center [478, 150] width 102 height 15
select select "32PTUC"
click at [427, 143] on select "Please Select 32PTUC" at bounding box center [478, 150] width 102 height 15
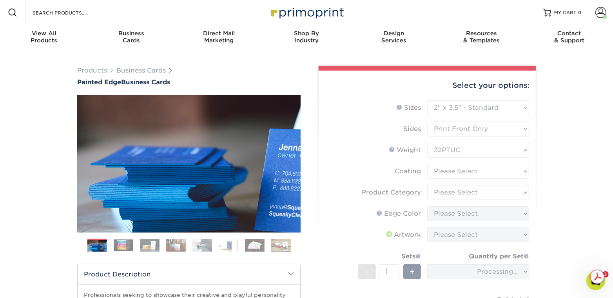
click at [455, 173] on form "Sizes Help Sizes Please Select 2" x 3.5" - Standard 2.125" x 3.375" - European …" at bounding box center [427, 219] width 204 height 239
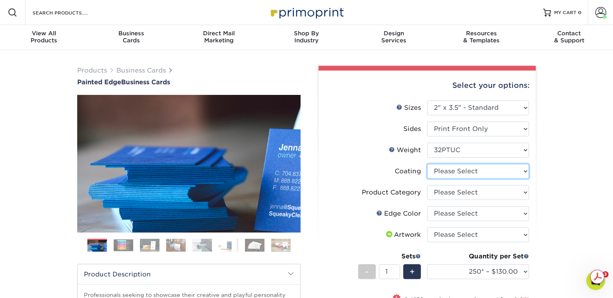
click at [456, 173] on select at bounding box center [478, 171] width 102 height 15
select select "3e7618de-abca-4bda-9f97-8b9129e913d8"
click at [427, 164] on select at bounding box center [478, 171] width 102 height 15
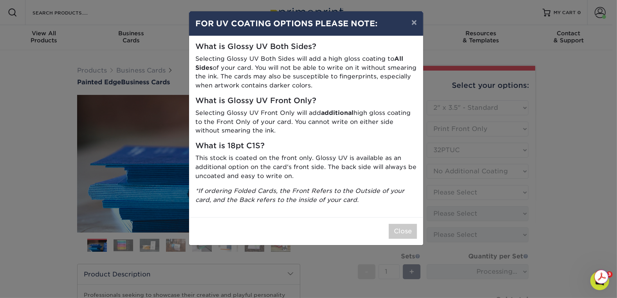
click at [371, 186] on div "What is Glossy UV Both Sides? Selecting Glossy UV Both Sides will add a high gl…" at bounding box center [306, 126] width 234 height 181
click at [397, 232] on button "Close" at bounding box center [403, 231] width 28 height 15
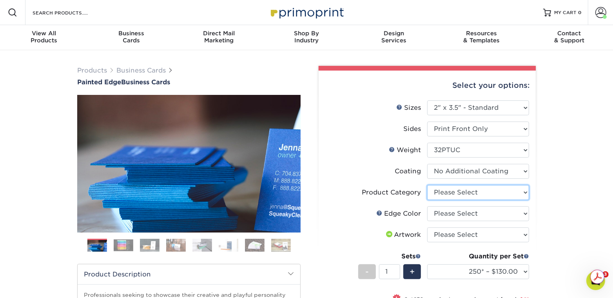
click at [450, 192] on select "Please Select Business Cards" at bounding box center [478, 192] width 102 height 15
select select "3b5148f1-0588-4f88-a218-97bcfdce65c1"
click at [427, 185] on select "Please Select Business Cards" at bounding box center [478, 192] width 102 height 15
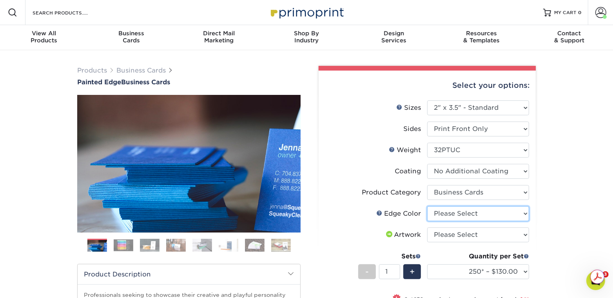
click at [453, 213] on select "Please Select Charcoal Black Brown Blue Pearlescent Blue Pearlescent Gold Pearl…" at bounding box center [478, 213] width 102 height 15
select select "a1dd4f78-e5b3-498e-8232-956f7b80f10f"
click at [427, 206] on select "Please Select Charcoal Black Brown Blue Pearlescent Blue Pearlescent Gold Pearl…" at bounding box center [478, 213] width 102 height 15
click at [457, 233] on select "Please Select I will upload files I need a design - $100" at bounding box center [478, 234] width 102 height 15
select select "upload"
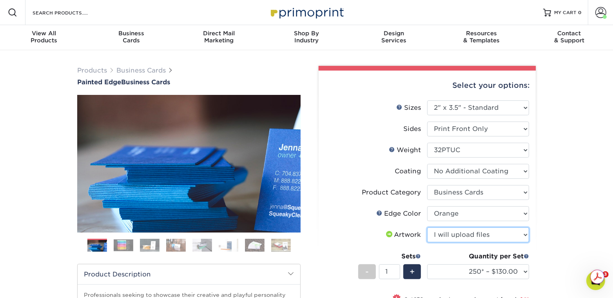
click at [427, 227] on select "Please Select I will upload files I need a design - $100" at bounding box center [478, 234] width 102 height 15
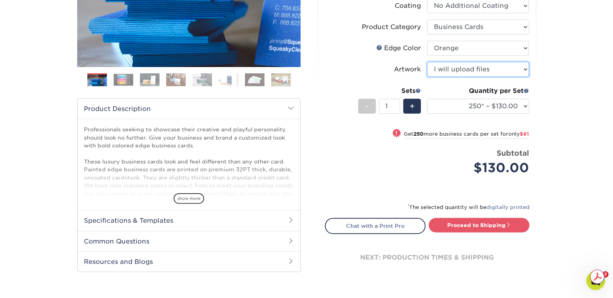
scroll to position [188, 0]
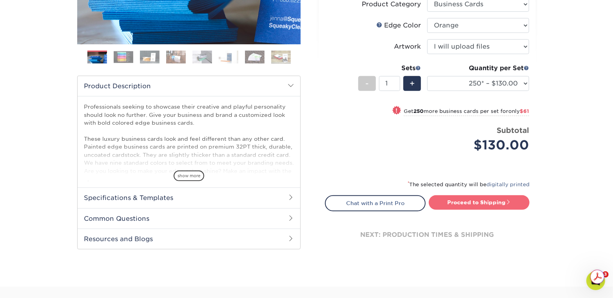
click at [463, 204] on link "Proceed to Shipping" at bounding box center [478, 202] width 101 height 14
type input "Set 1"
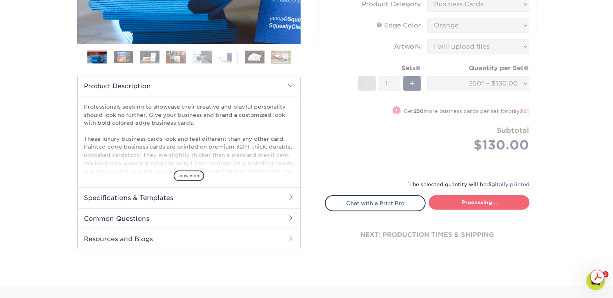
select select "ed4717bc-0ce6-4244-a868-d2c62478a03d"
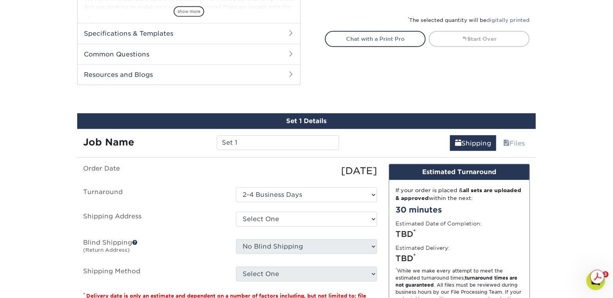
scroll to position [403, 0]
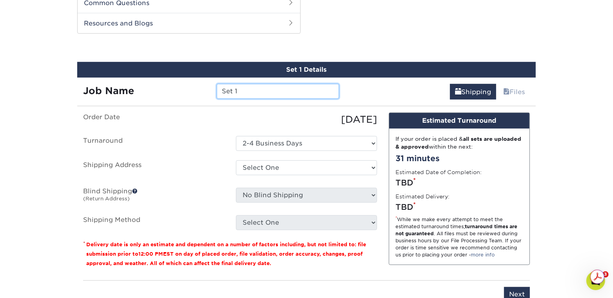
click at [298, 92] on input "Set 1" at bounding box center [278, 91] width 122 height 15
drag, startPoint x: 298, startPoint y: 92, endPoint x: 190, endPoint y: 96, distance: 107.4
click at [190, 96] on div "Job Name Set 1" at bounding box center [211, 91] width 268 height 15
type input "[PERSON_NAME]"
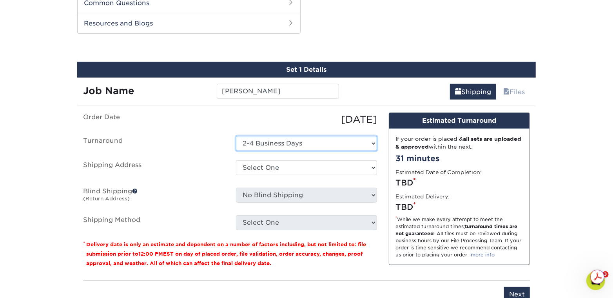
click at [288, 143] on select "Select One 2-4 Business Days" at bounding box center [306, 143] width 141 height 15
click at [236, 136] on select "Select One 2-4 Business Days" at bounding box center [306, 143] width 141 height 15
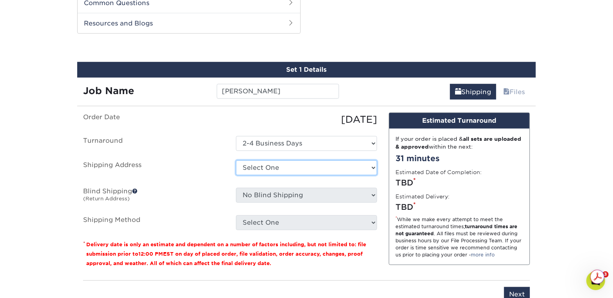
click at [272, 169] on select "Select One Ben Abramowitz Home Bright Uro HQ Carrie Belaski Carrie Belaski Chri…" at bounding box center [306, 167] width 141 height 15
select select "253733"
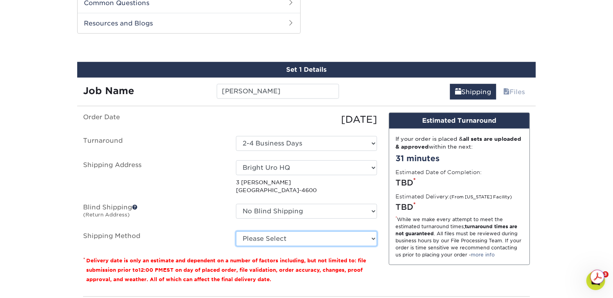
click at [293, 240] on select "Please Select Ground Shipping (+$7.84) 3 Day Shipping Service (+$15.34) 2 Day A…" at bounding box center [306, 238] width 141 height 15
select select "03"
click at [236, 231] on select "Please Select Ground Shipping (+$7.84) 3 Day Shipping Service (+$15.34) 2 Day A…" at bounding box center [306, 238] width 141 height 15
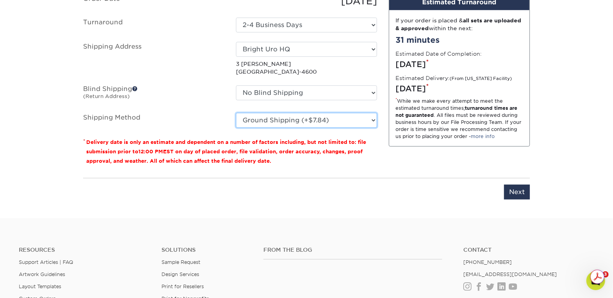
scroll to position [529, 0]
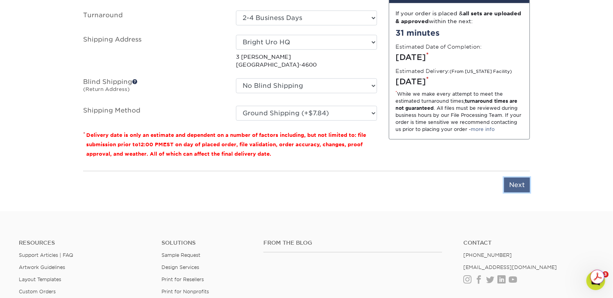
click at [519, 181] on input "Next" at bounding box center [517, 184] width 26 height 15
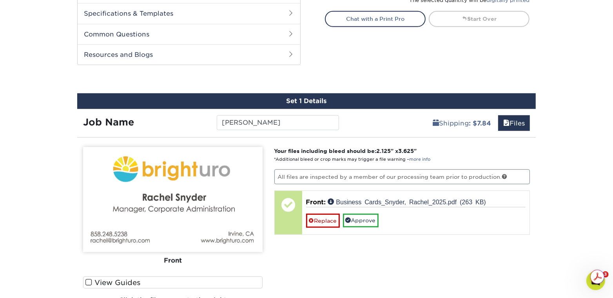
scroll to position [0, 0]
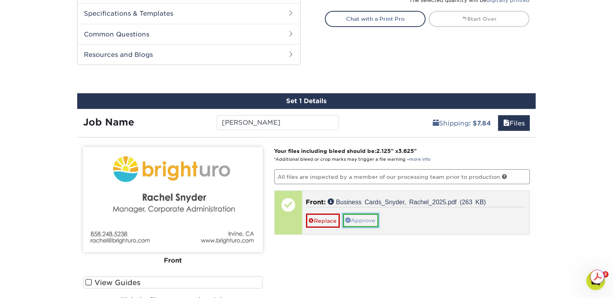
click at [356, 217] on link "Approve" at bounding box center [361, 219] width 36 height 13
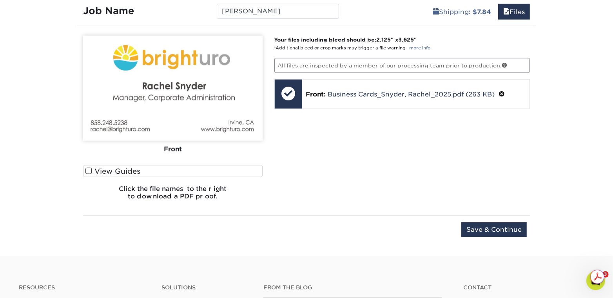
scroll to position [497, 0]
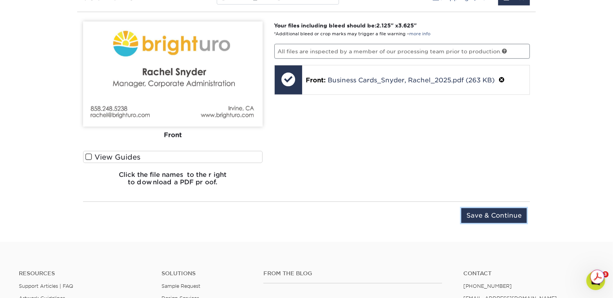
click at [499, 215] on input "Save & Continue" at bounding box center [493, 215] width 65 height 15
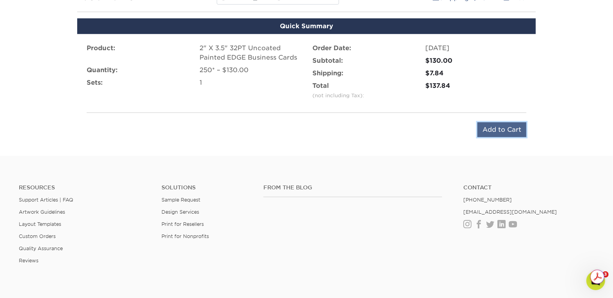
click at [486, 123] on input "Add to Cart" at bounding box center [501, 129] width 49 height 15
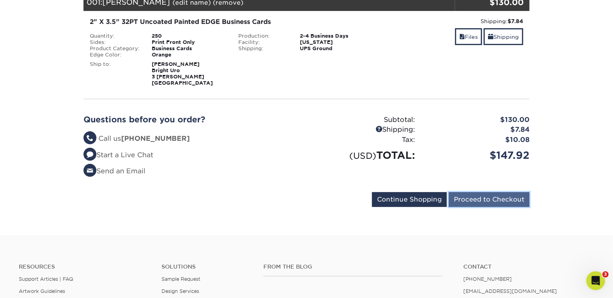
click at [489, 197] on input "Proceed to Checkout" at bounding box center [488, 199] width 81 height 15
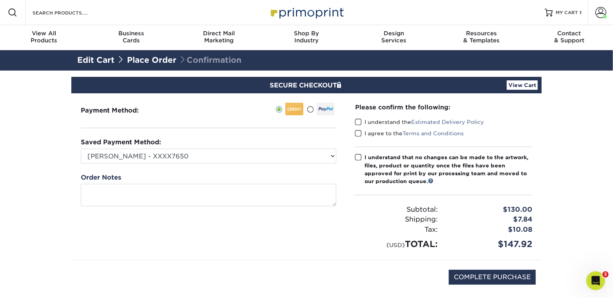
click at [360, 119] on span at bounding box center [358, 121] width 7 height 7
click at [0, 0] on input "I understand the Estimated Delivery Policy" at bounding box center [0, 0] width 0 height 0
click at [359, 135] on span at bounding box center [358, 133] width 7 height 7
click at [0, 0] on input "I agree to the Terms and Conditions" at bounding box center [0, 0] width 0 height 0
click at [358, 157] on span at bounding box center [358, 157] width 7 height 7
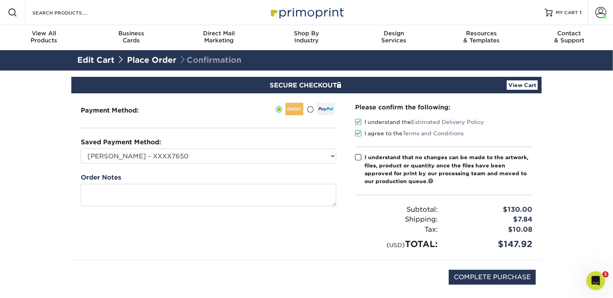
click at [0, 0] on input "I understand that no changes can be made to the artwork, files, product or quan…" at bounding box center [0, 0] width 0 height 0
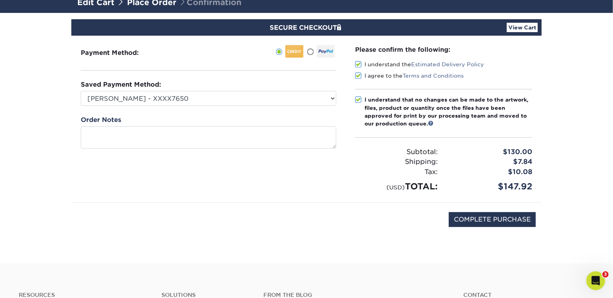
scroll to position [63, 0]
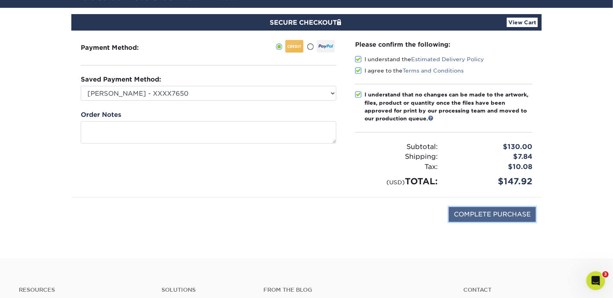
click at [474, 211] on input "COMPLETE PURCHASE" at bounding box center [491, 214] width 87 height 15
type input "PROCESSING, PLEASE WAIT..."
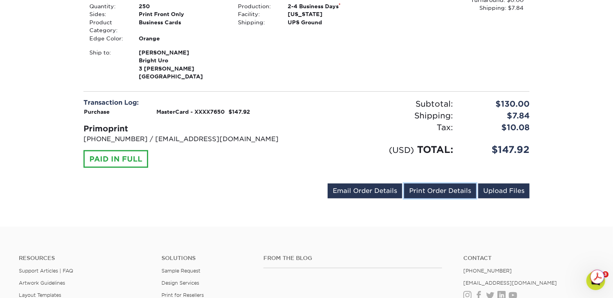
drag, startPoint x: 436, startPoint y: 190, endPoint x: 475, endPoint y: 253, distance: 74.6
click at [436, 190] on link "Print Order Details" at bounding box center [440, 190] width 72 height 15
